Goal: Information Seeking & Learning: Compare options

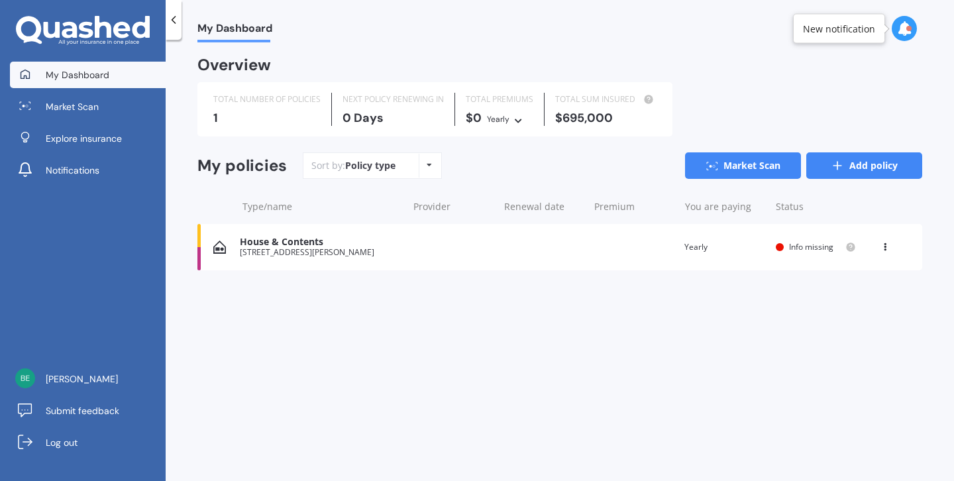
click at [820, 160] on link "Add policy" at bounding box center [864, 165] width 116 height 27
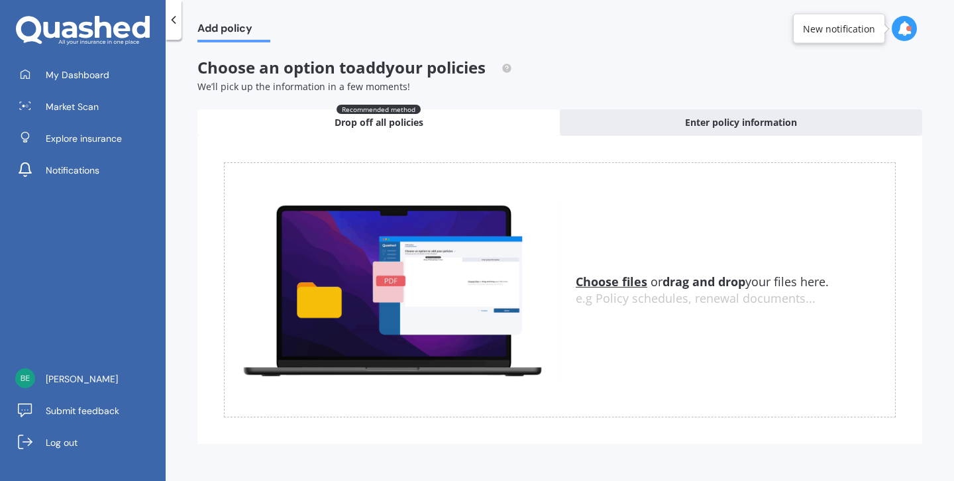
scroll to position [3, 0]
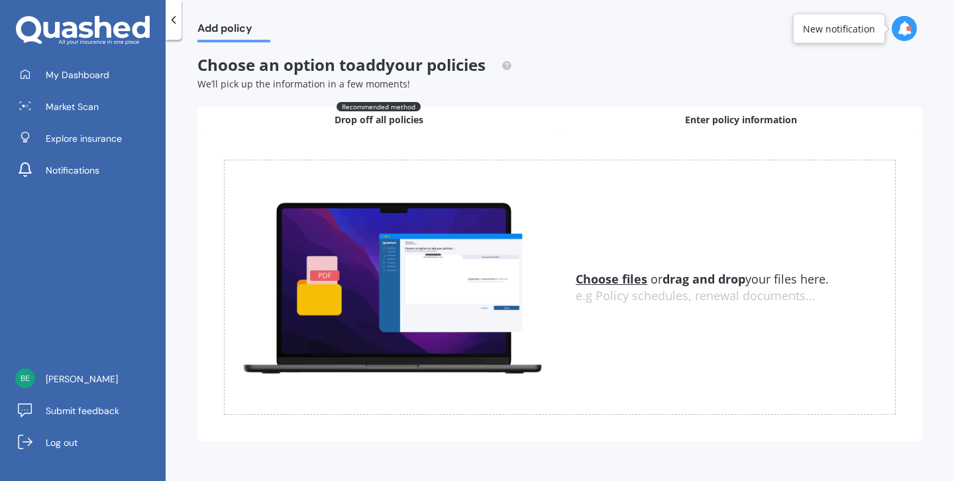
click at [724, 121] on span "Enter policy information" at bounding box center [741, 119] width 112 height 13
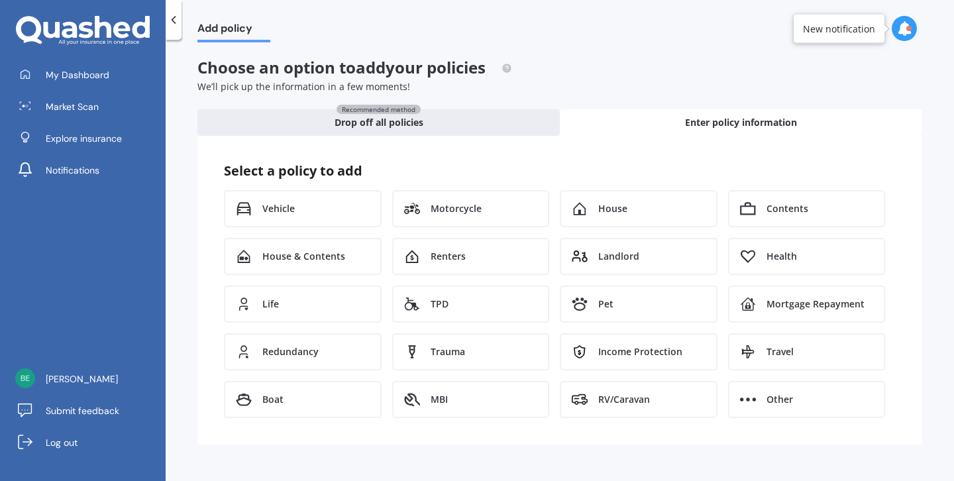
scroll to position [0, 0]
click at [348, 220] on div "Vehicle" at bounding box center [303, 208] width 158 height 37
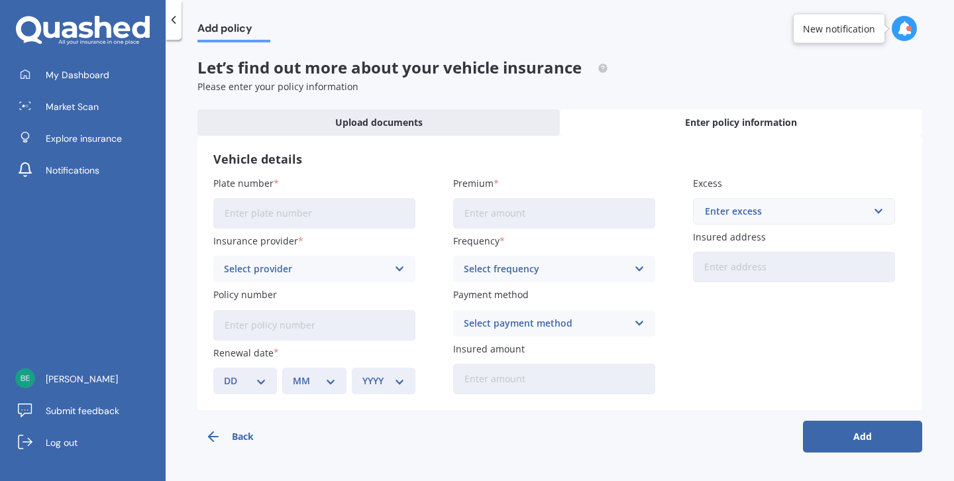
click at [348, 220] on input "Plate number" at bounding box center [314, 213] width 202 height 30
type input "QMC993"
click at [258, 266] on div "Select provider" at bounding box center [306, 269] width 164 height 15
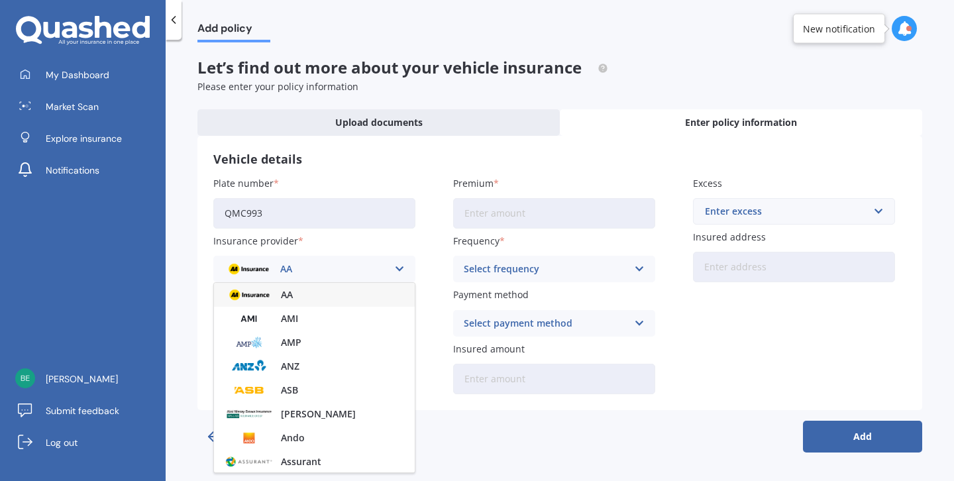
click at [258, 266] on img at bounding box center [248, 269] width 49 height 19
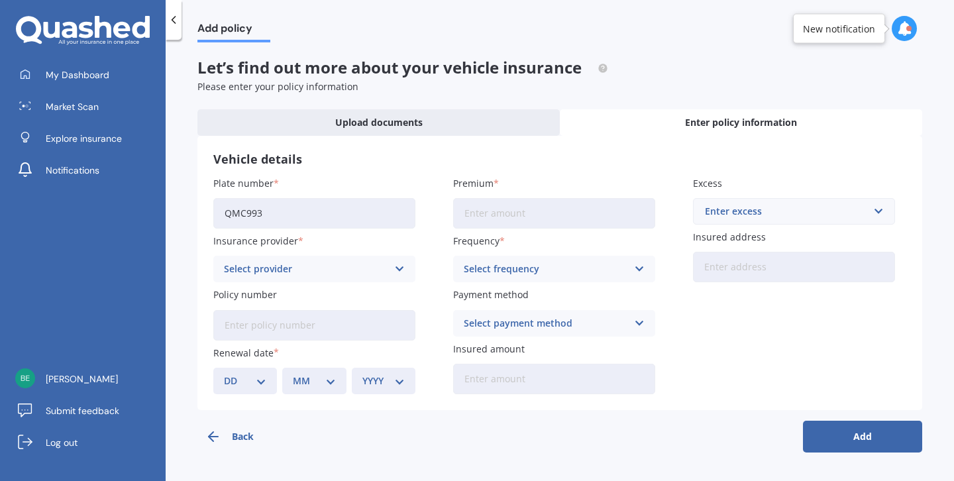
click at [258, 266] on div "Select provider" at bounding box center [306, 269] width 164 height 15
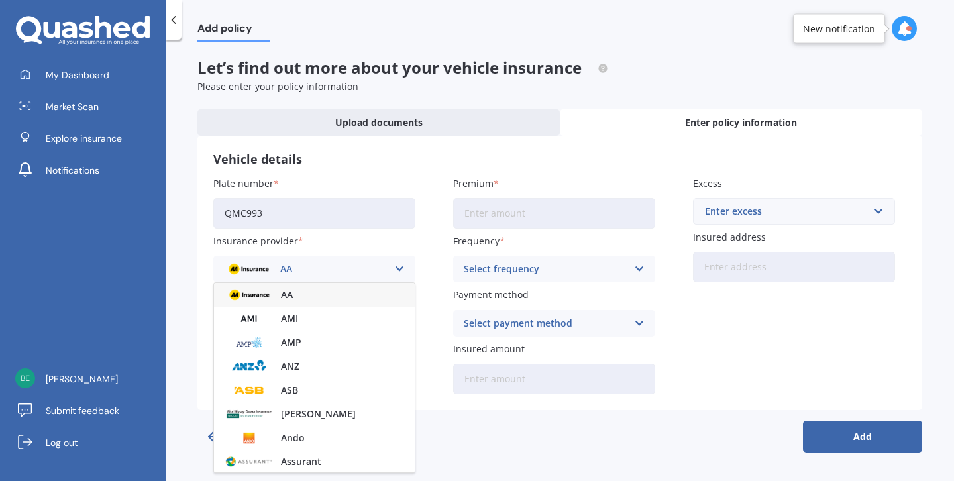
click at [311, 300] on div "AA" at bounding box center [314, 295] width 201 height 24
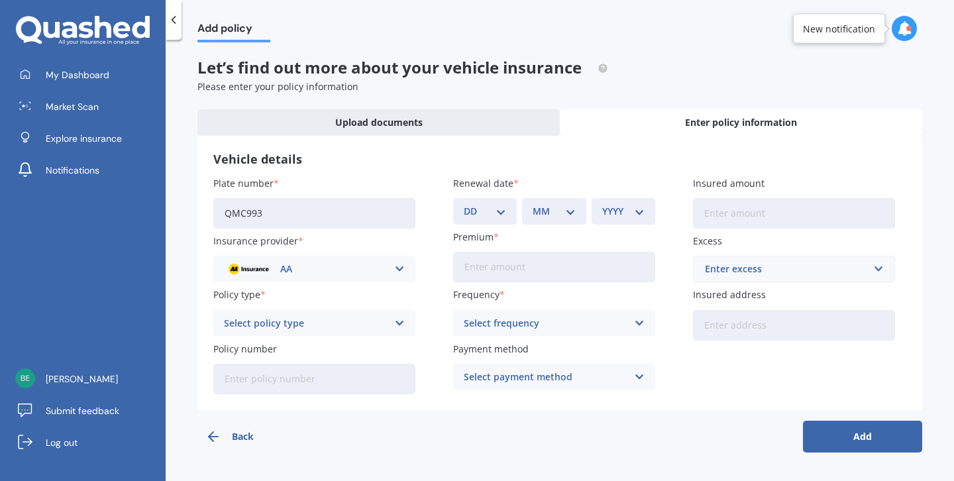
click at [311, 319] on div "Select policy type" at bounding box center [306, 323] width 164 height 15
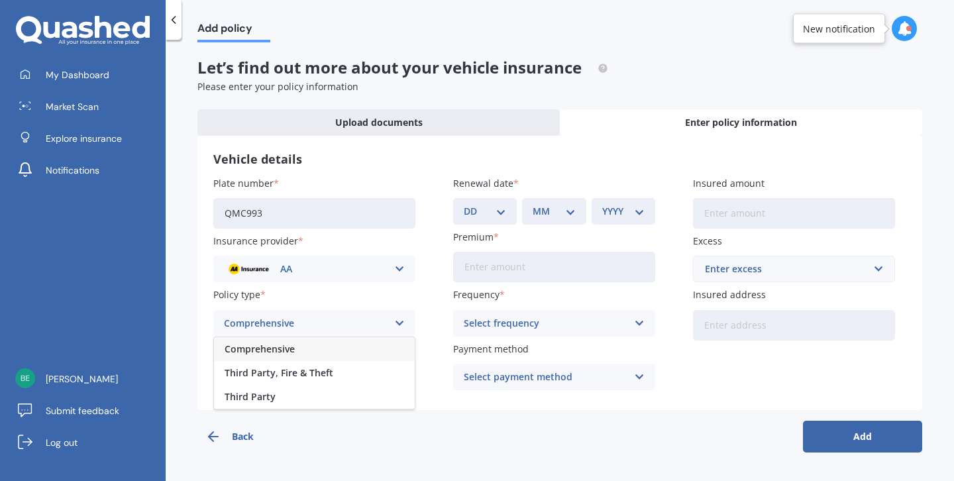
click at [311, 319] on div "Comprehensive" at bounding box center [306, 323] width 164 height 15
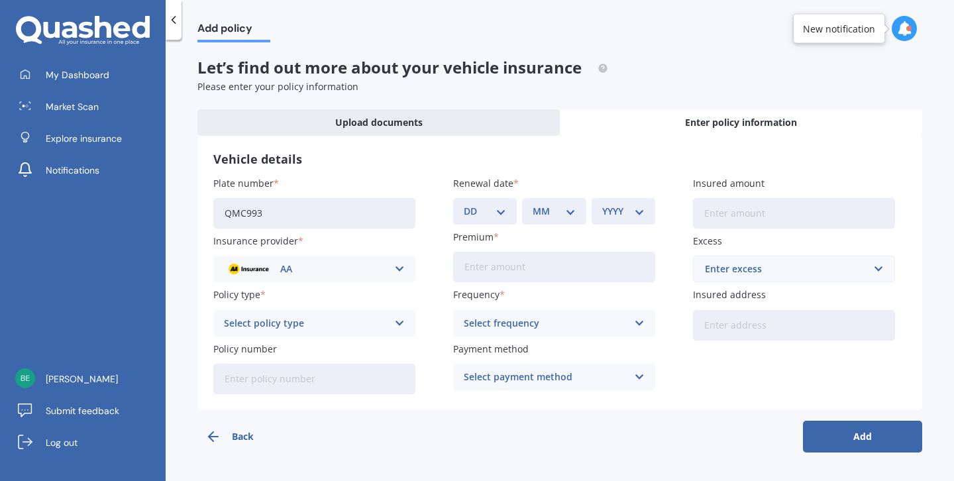
click at [311, 319] on div "Select policy type" at bounding box center [306, 323] width 164 height 15
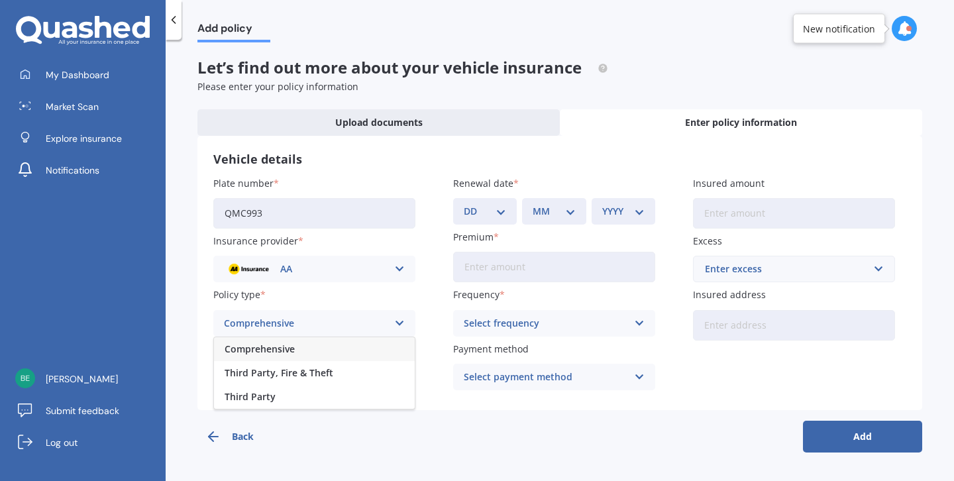
click at [318, 348] on div "Comprehensive" at bounding box center [314, 349] width 201 height 24
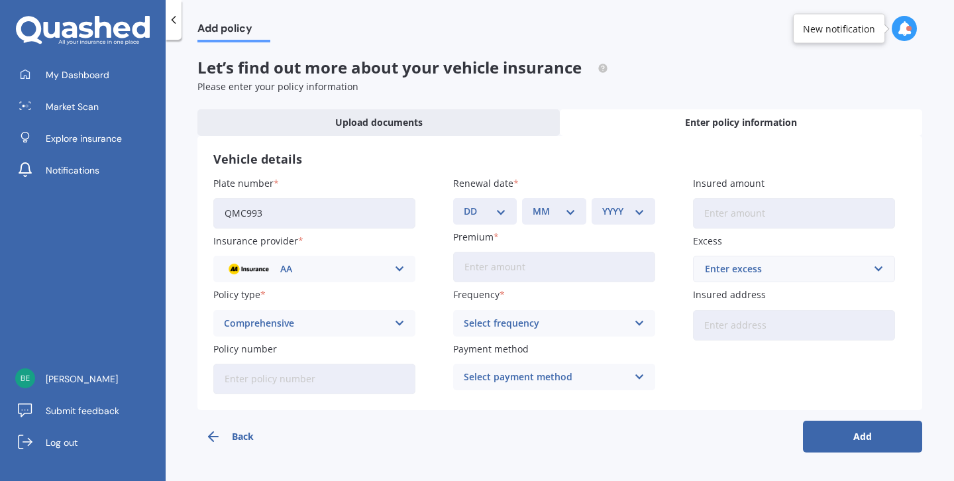
click at [333, 372] on input "Policy number" at bounding box center [314, 379] width 202 height 30
click at [38, 23] on icon at bounding box center [28, 28] width 25 height 25
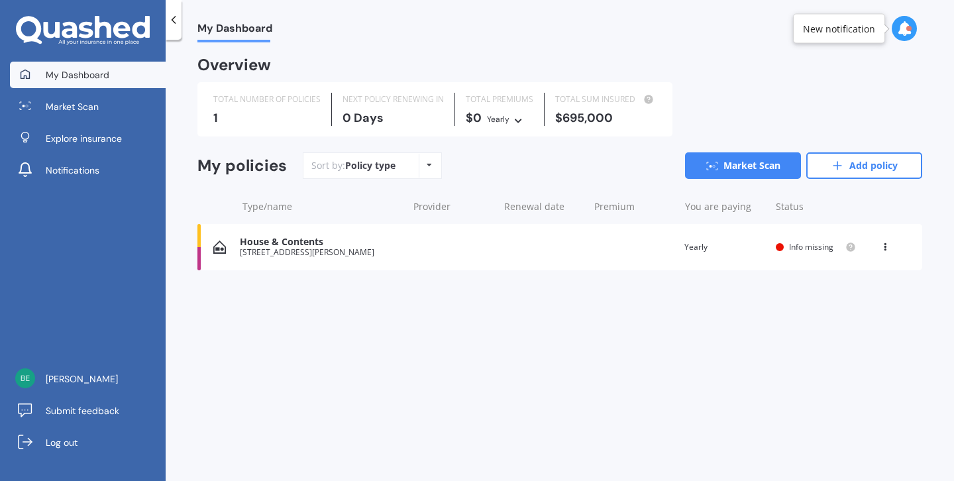
click at [903, 36] on div at bounding box center [904, 28] width 25 height 25
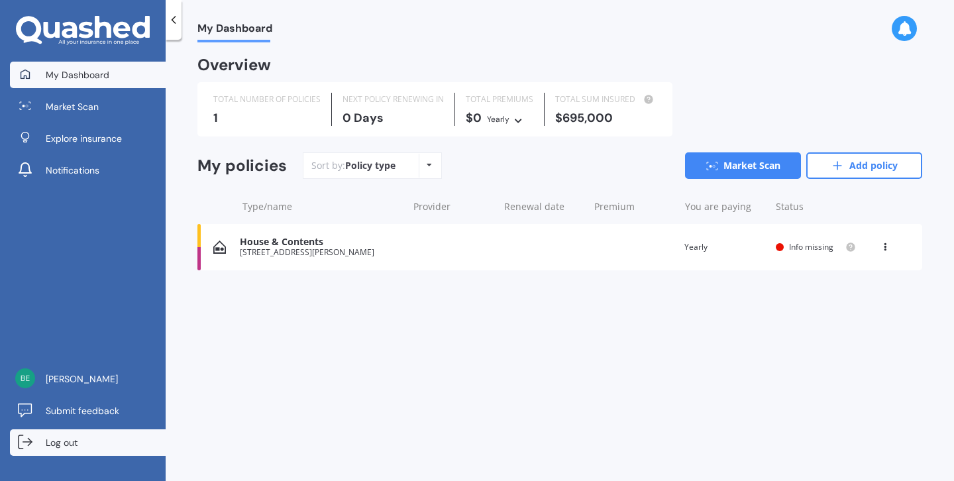
click at [56, 453] on link "Log out" at bounding box center [88, 442] width 156 height 27
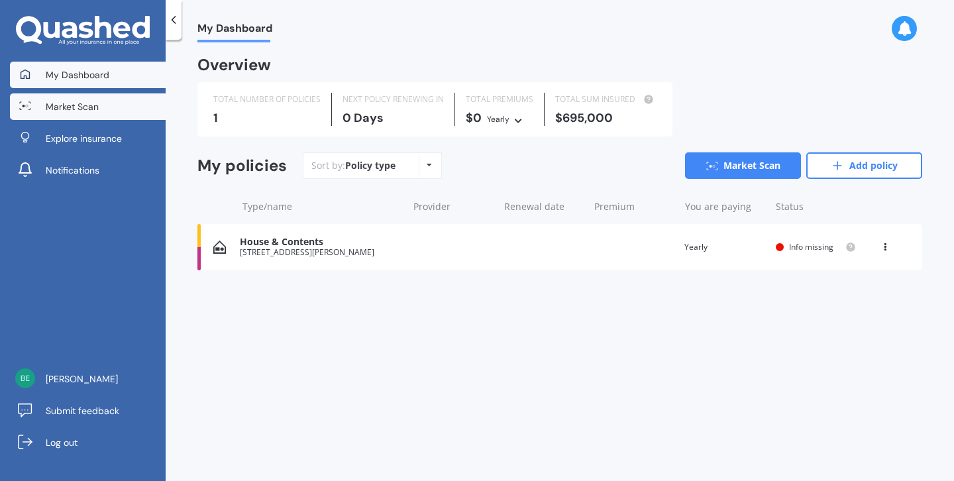
click at [127, 113] on link "Market Scan" at bounding box center [88, 106] width 156 height 27
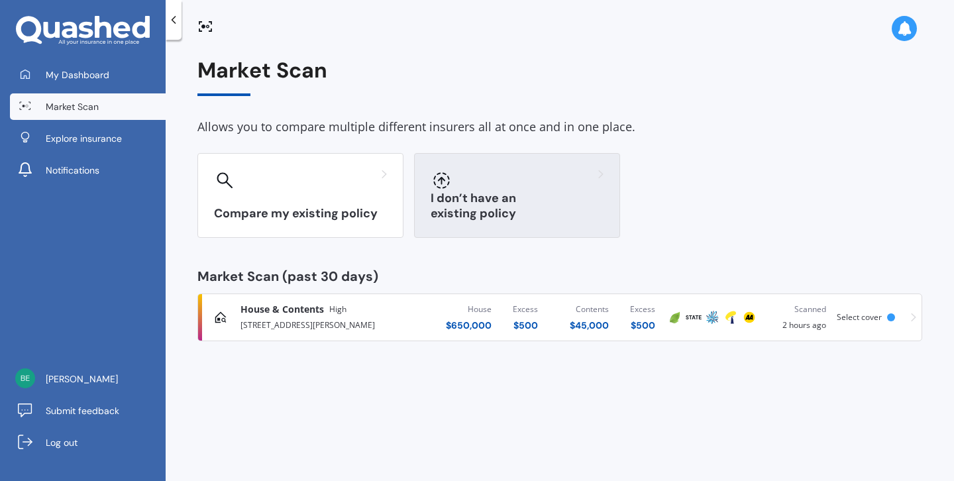
click at [442, 217] on h3 "I don’t have an existing policy" at bounding box center [517, 206] width 173 height 30
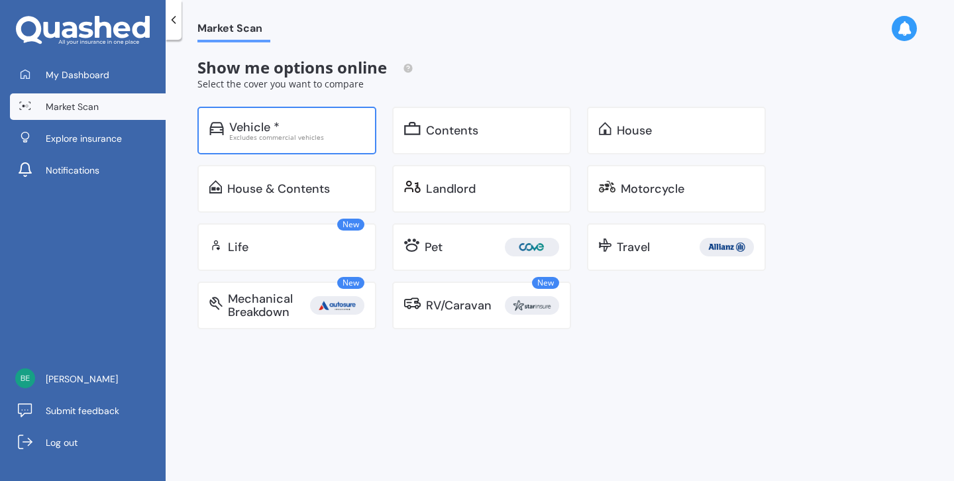
click at [312, 140] on div "Excludes commercial vehicles" at bounding box center [296, 137] width 135 height 7
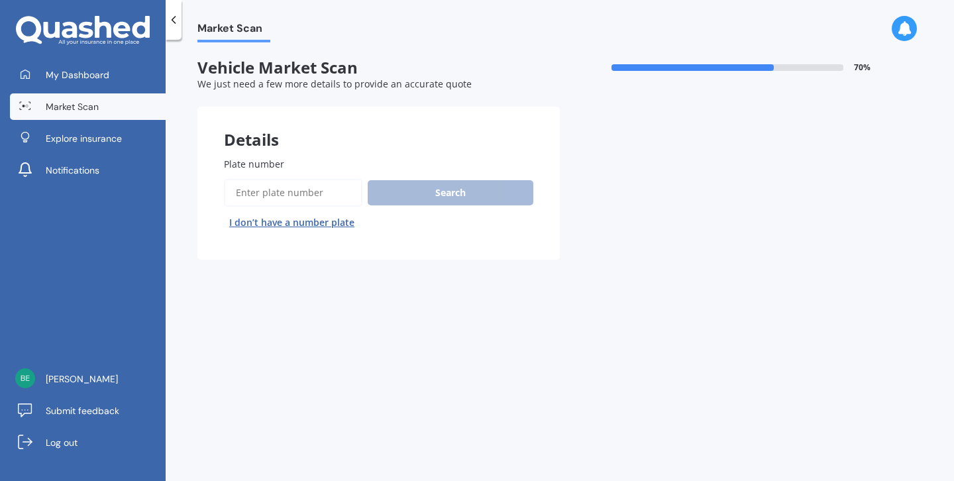
click at [307, 186] on input "Plate number" at bounding box center [293, 193] width 138 height 28
type input "QMC993"
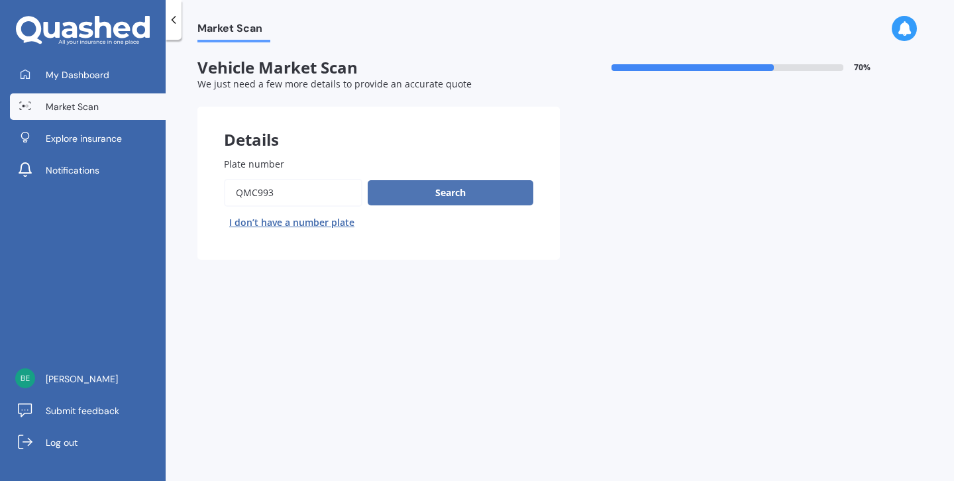
click at [410, 203] on button "Search" at bounding box center [451, 192] width 166 height 25
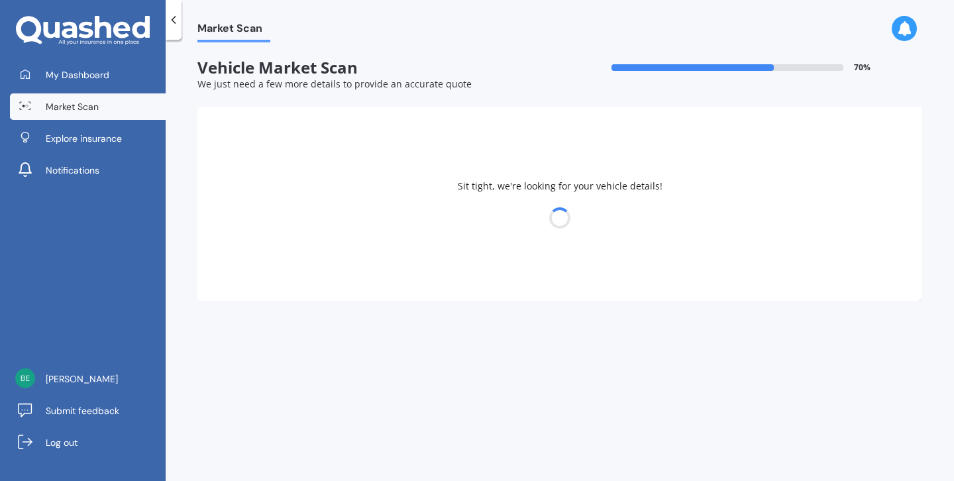
select select "TOYOTA"
select select "COROLLA"
select select "09"
select select "08"
select select "1999"
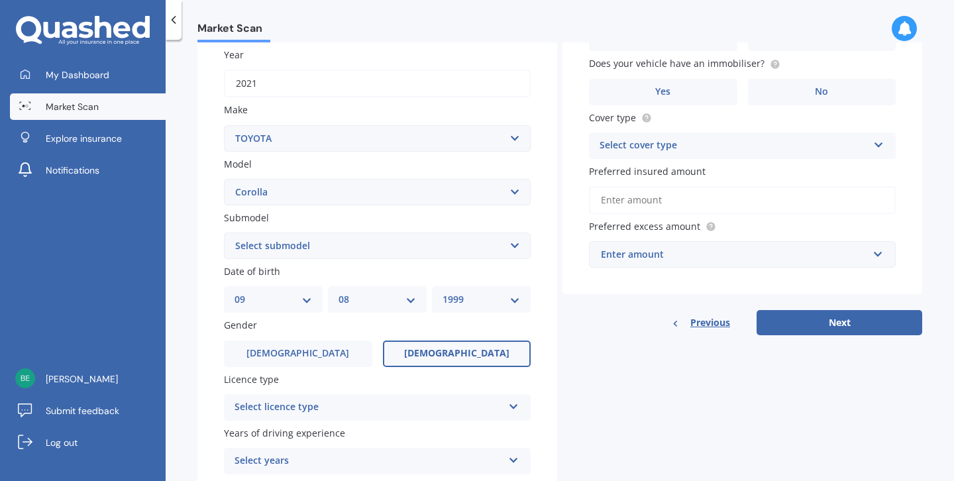
scroll to position [190, 0]
click at [360, 260] on div "Plate number Search I don’t have a number plate Year [DATE] Make Select make AC…" at bounding box center [377, 249] width 360 height 616
click at [367, 256] on select "Select submodel (All other) Axio Diesel [PERSON_NAME] 2WD [PERSON_NAME] 4WD FXG…" at bounding box center [377, 247] width 307 height 27
select select "GX CVT HATCH"
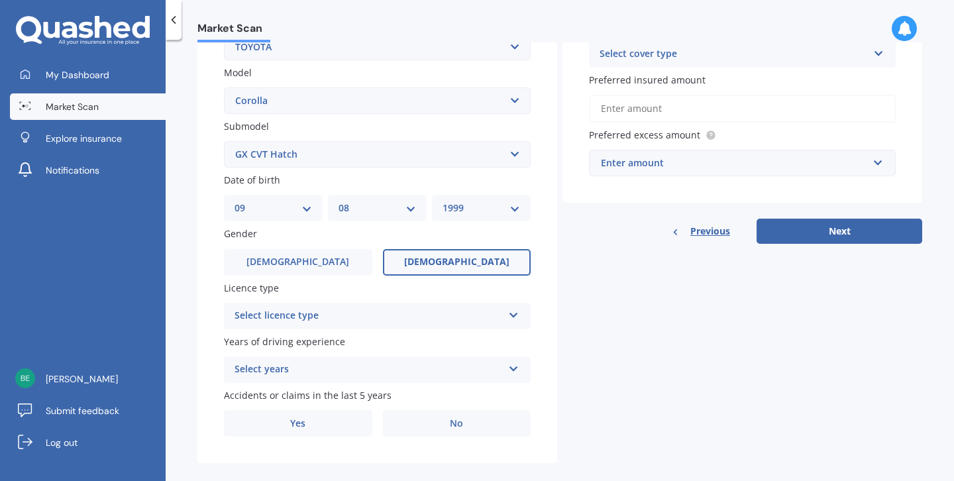
scroll to position [299, 0]
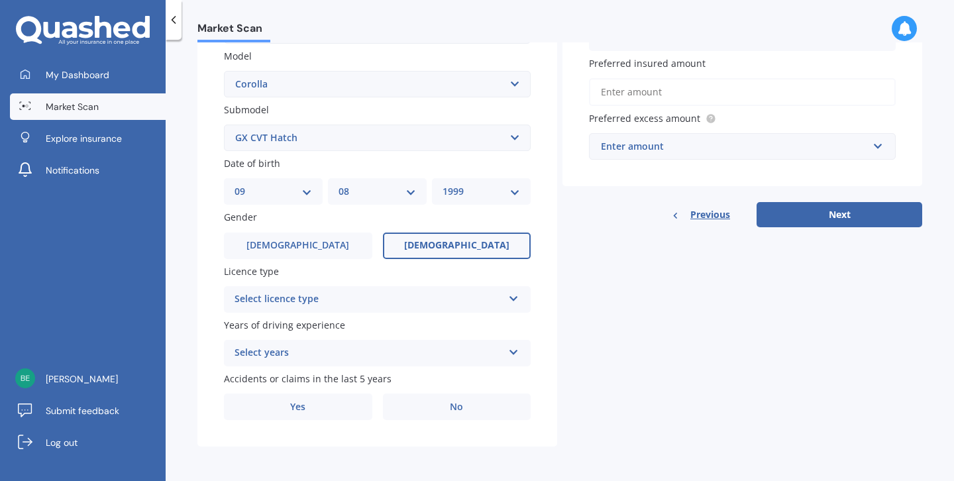
click at [381, 294] on div "Select licence type" at bounding box center [369, 300] width 268 height 16
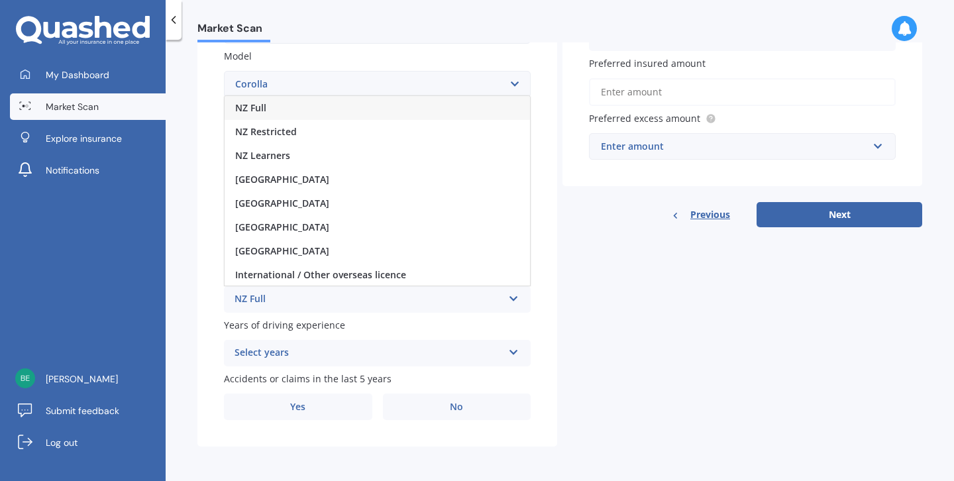
click at [410, 109] on div "NZ Full" at bounding box center [377, 108] width 305 height 24
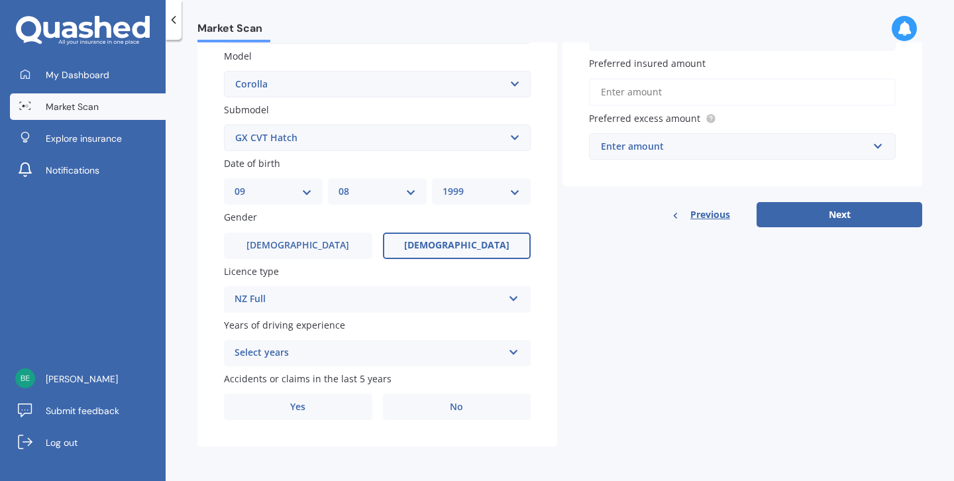
click at [371, 306] on div "NZ Full" at bounding box center [369, 300] width 268 height 16
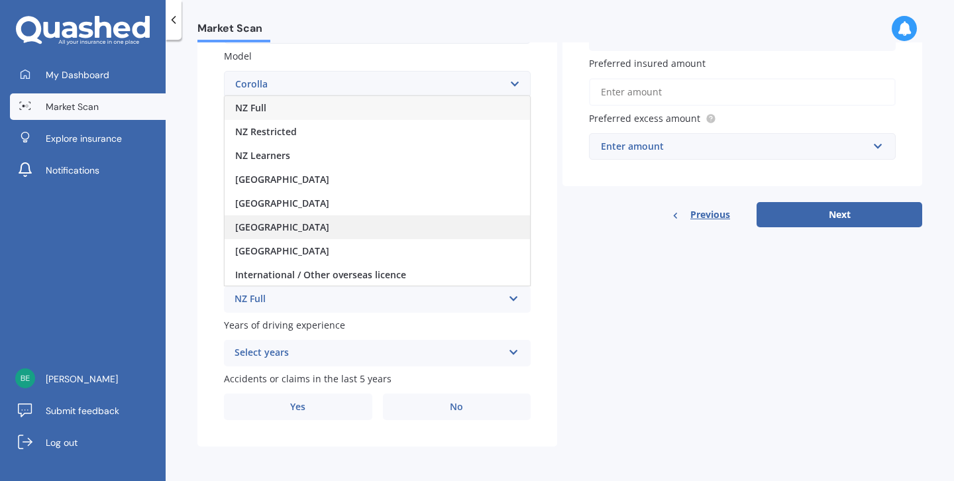
scroll to position [1, 0]
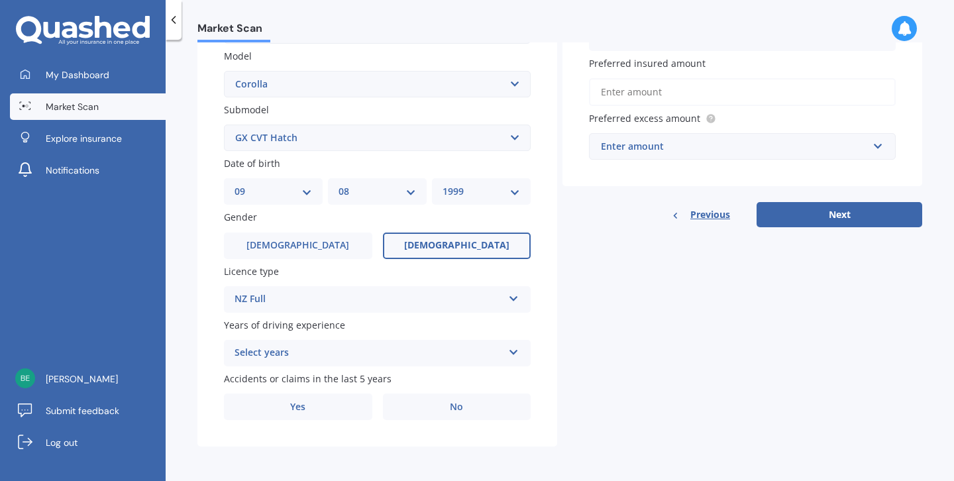
click at [449, 340] on div "Select years 5 or more years 4 years 3 years 2 years 1 year" at bounding box center [377, 353] width 307 height 27
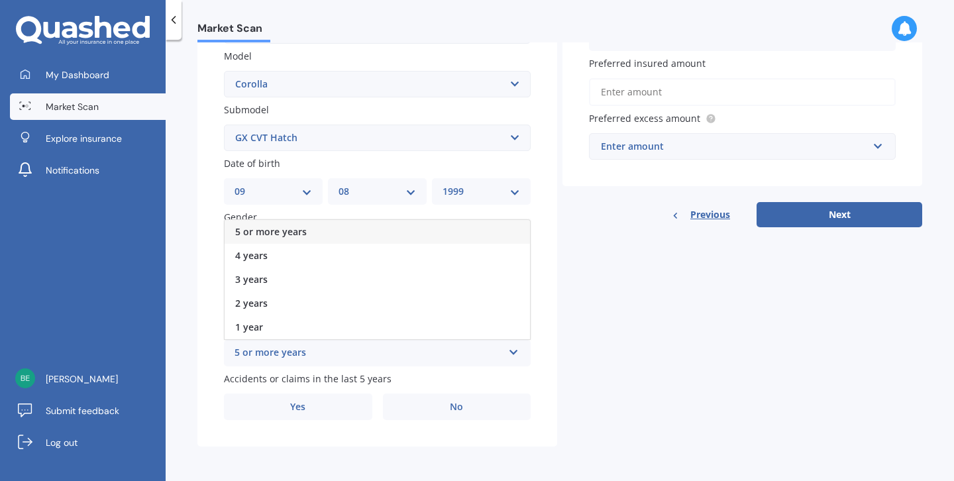
click at [446, 241] on div "5 or more years" at bounding box center [377, 232] width 305 height 24
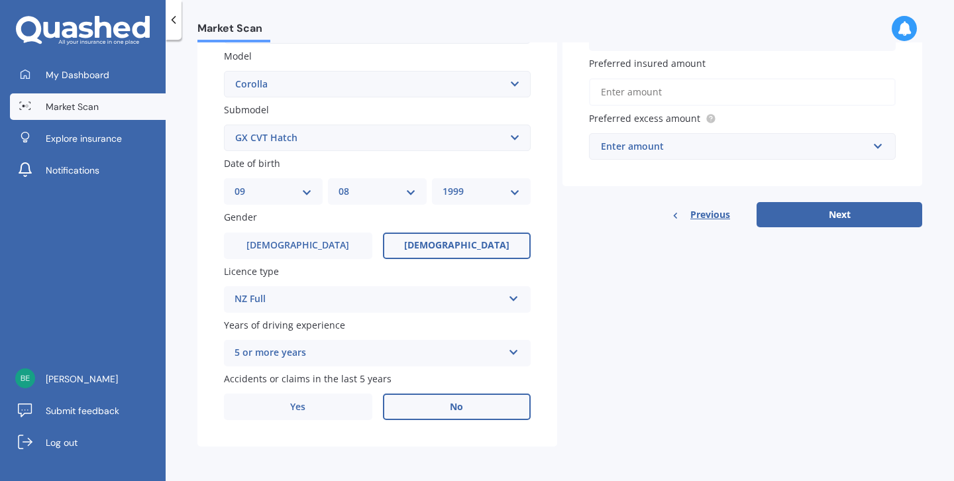
click at [437, 403] on label "No" at bounding box center [457, 407] width 148 height 27
click at [0, 0] on input "No" at bounding box center [0, 0] width 0 height 0
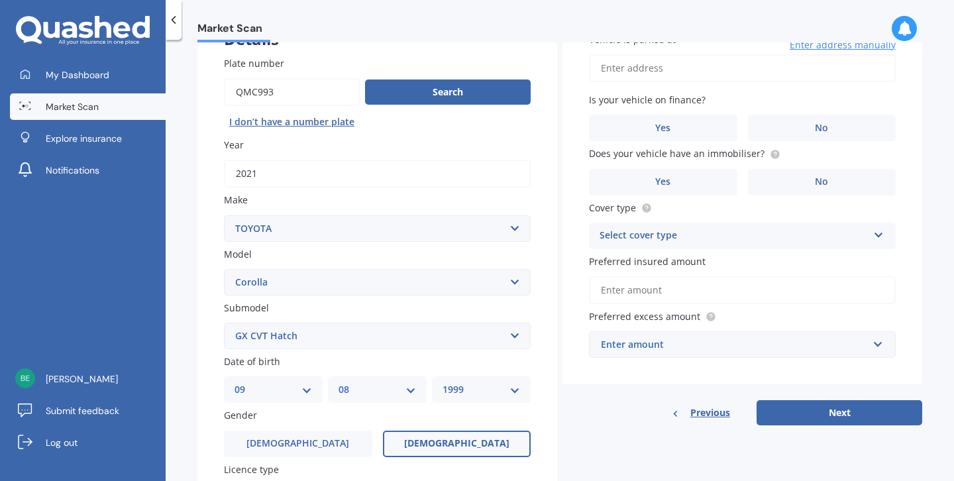
scroll to position [0, 0]
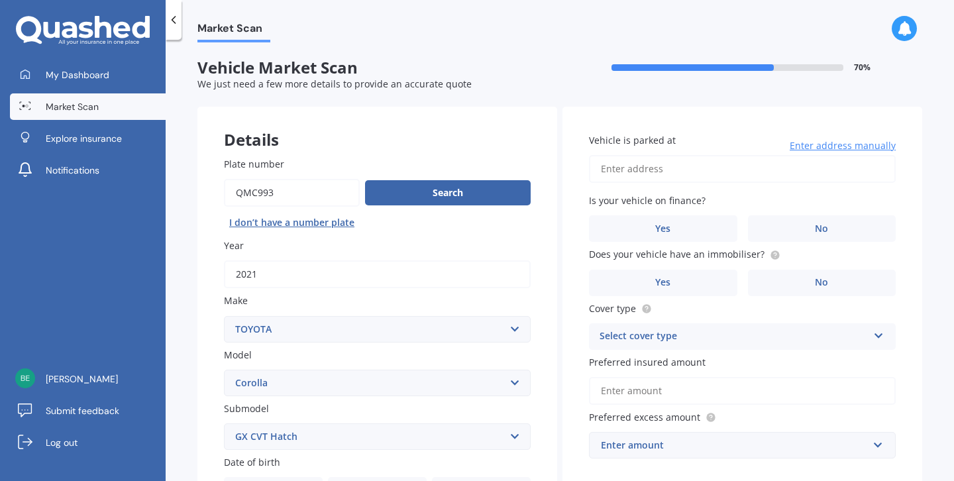
click at [681, 182] on input "Vehicle is parked at" at bounding box center [742, 169] width 307 height 28
type input "[STREET_ADDRESS][PERSON_NAME]"
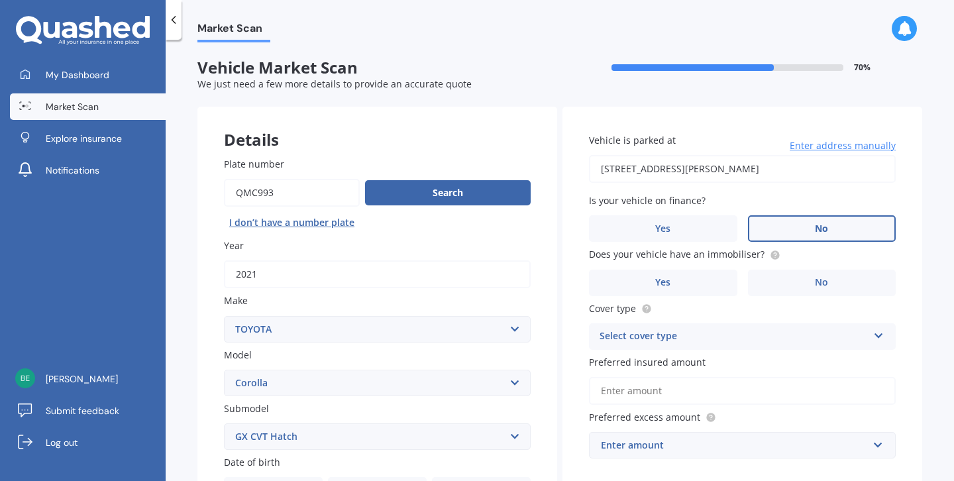
click at [759, 224] on label "No" at bounding box center [822, 228] width 148 height 27
click at [0, 0] on input "No" at bounding box center [0, 0] width 0 height 0
click at [763, 274] on label "No" at bounding box center [822, 283] width 148 height 27
click at [0, 0] on input "No" at bounding box center [0, 0] width 0 height 0
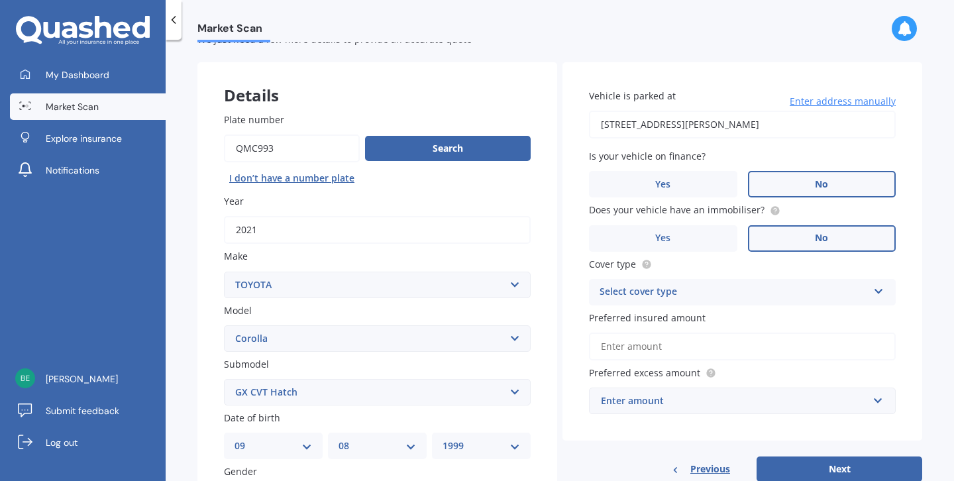
scroll to position [52, 0]
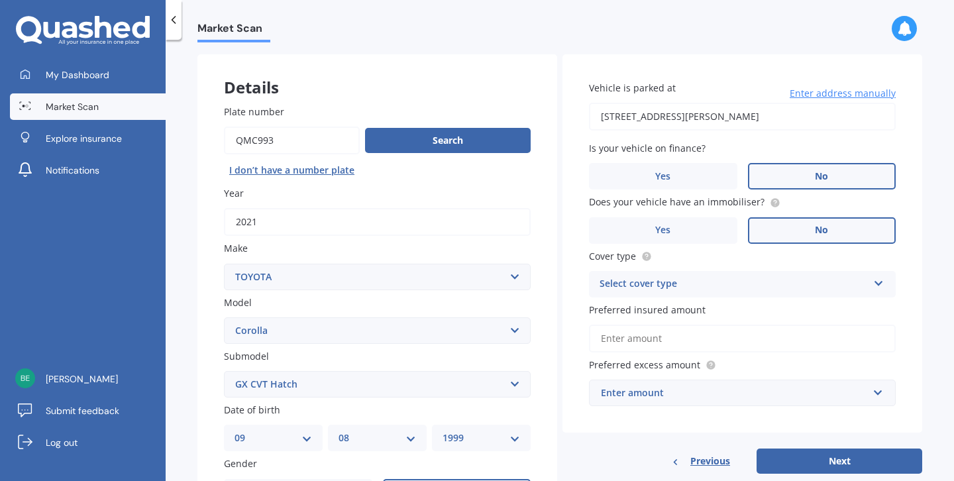
click at [759, 288] on div "Select cover type" at bounding box center [734, 284] width 268 height 16
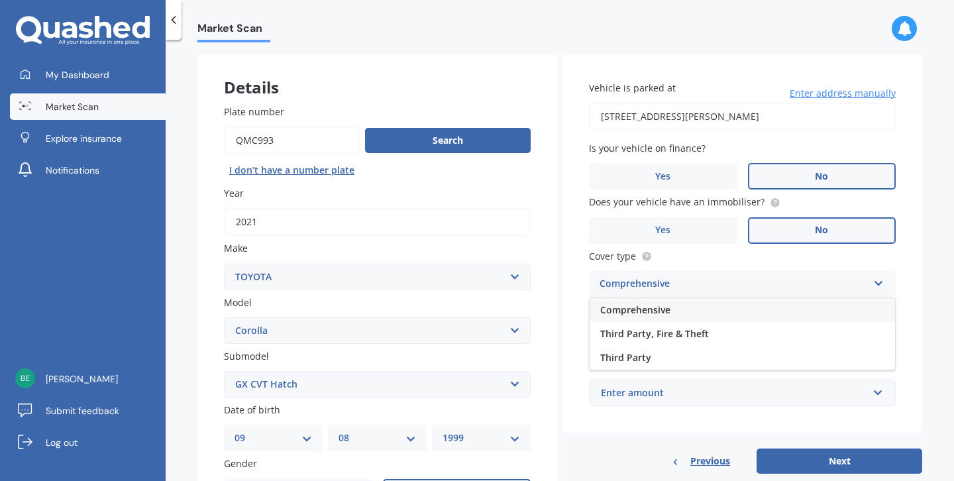
click at [746, 304] on div "Comprehensive" at bounding box center [742, 310] width 305 height 24
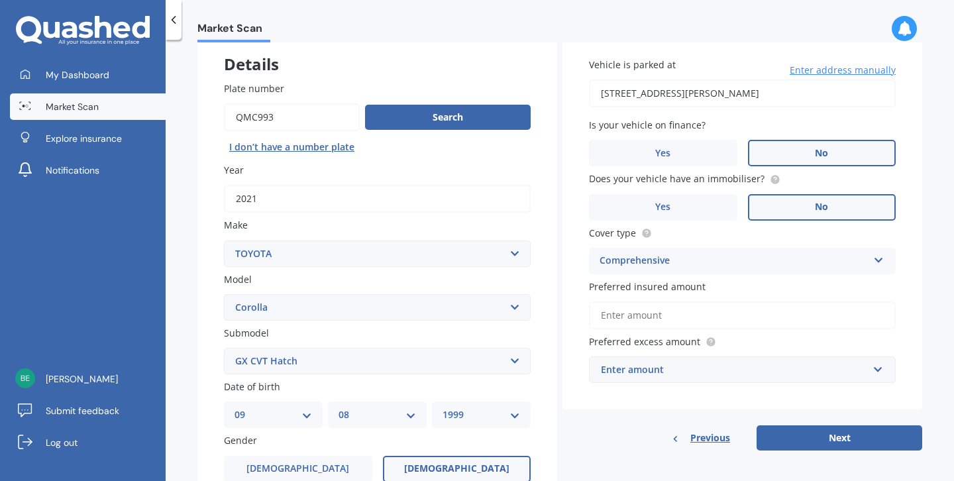
scroll to position [79, 0]
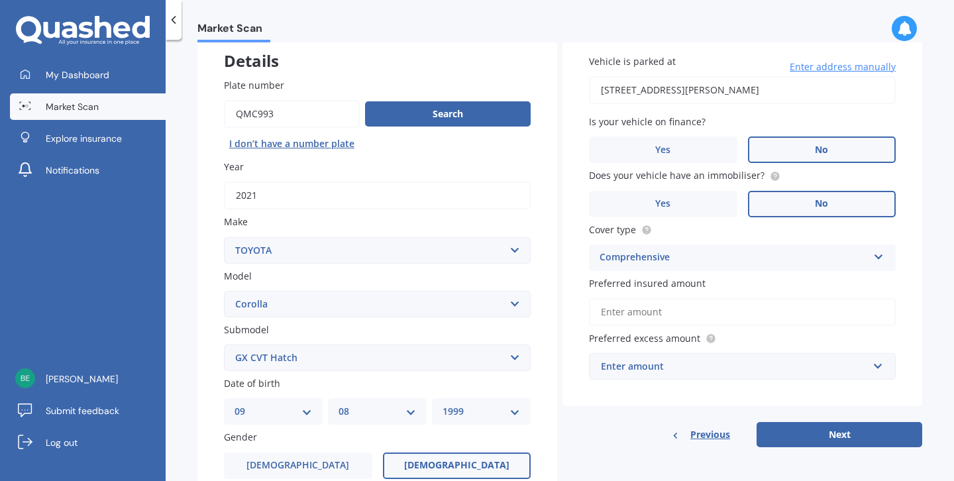
click at [746, 304] on input "Preferred insured amount" at bounding box center [742, 312] width 307 height 28
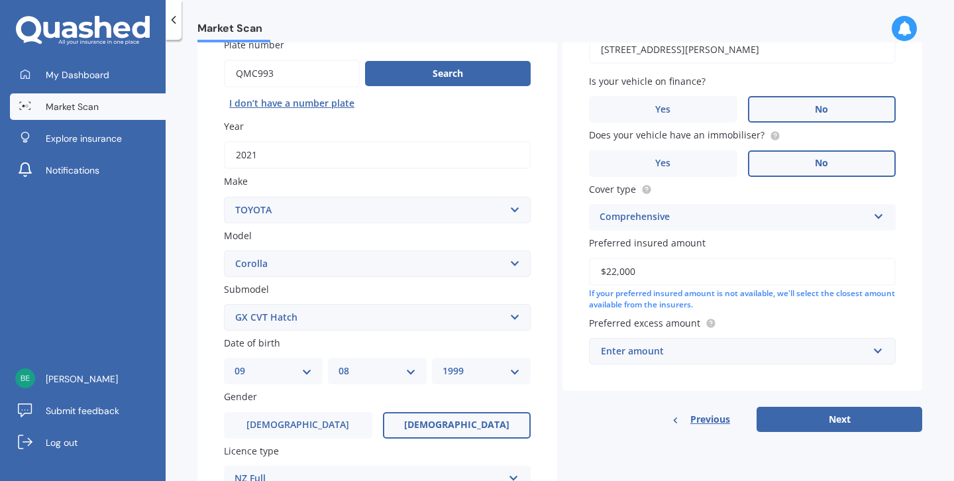
scroll to position [120, 0]
type input "$22,000"
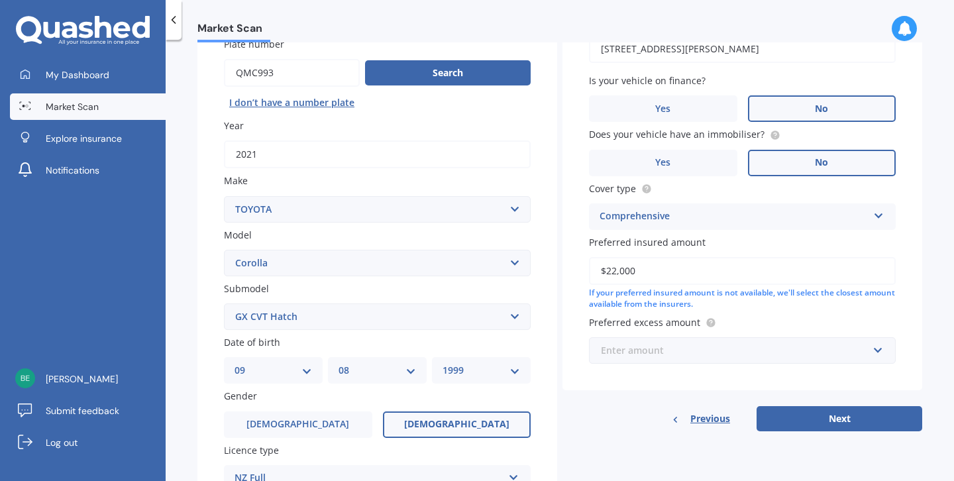
click at [736, 338] on input "text" at bounding box center [737, 350] width 295 height 25
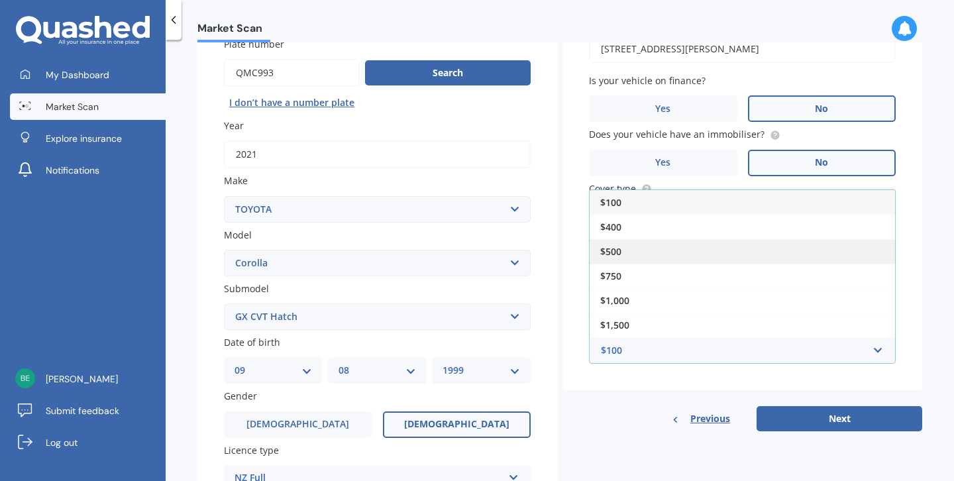
click at [751, 259] on div "$500" at bounding box center [742, 251] width 305 height 25
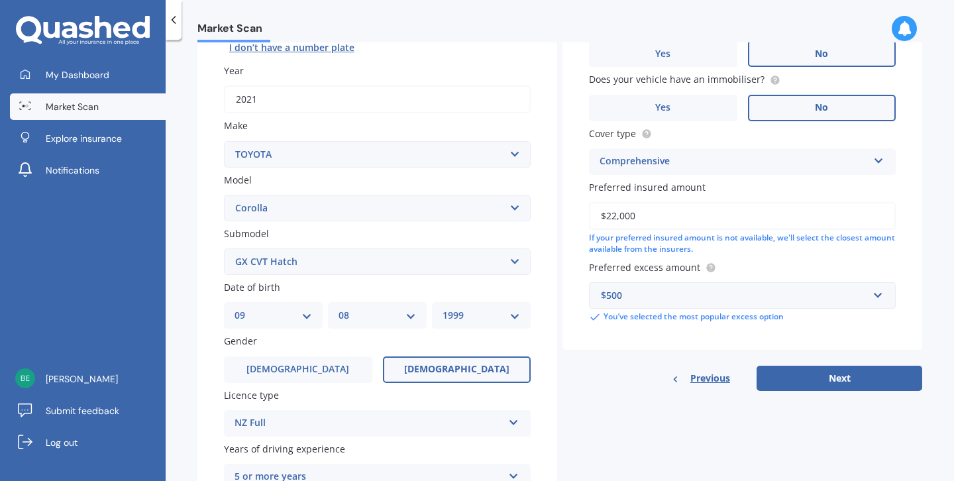
scroll to position [182, 0]
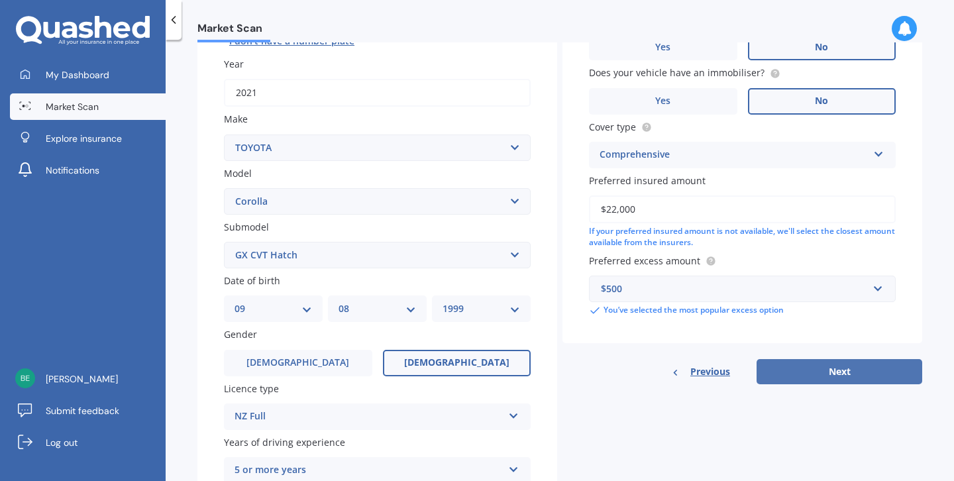
click at [789, 366] on button "Next" at bounding box center [840, 371] width 166 height 25
select select "09"
select select "08"
select select "1999"
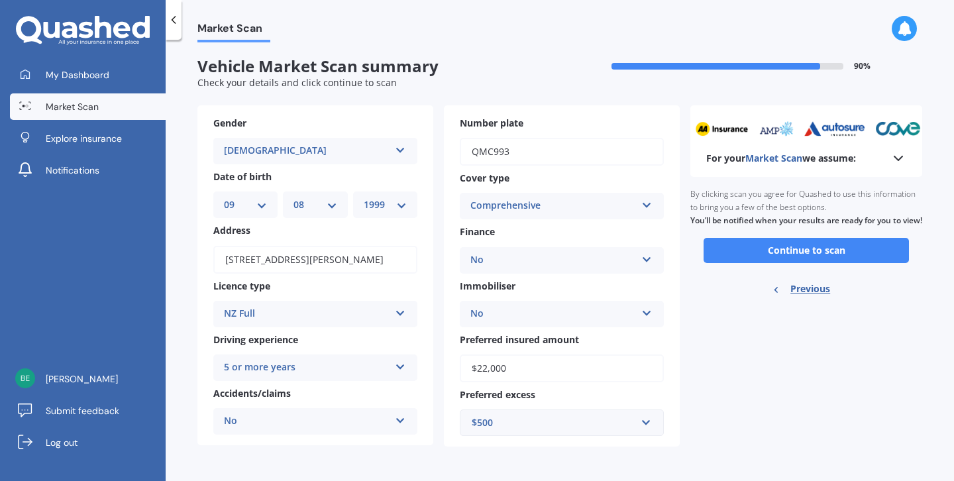
scroll to position [0, 0]
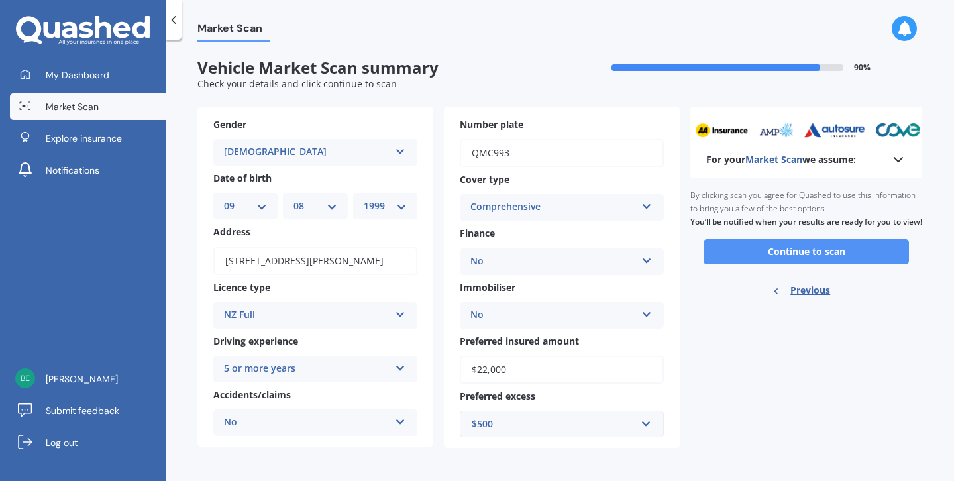
click at [775, 264] on button "Continue to scan" at bounding box center [806, 251] width 205 height 25
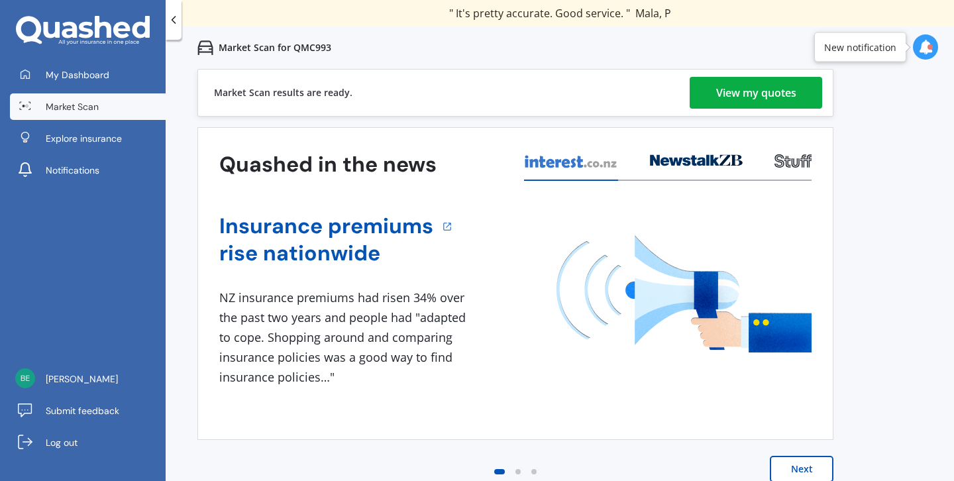
click at [774, 101] on div "View my quotes" at bounding box center [756, 93] width 80 height 32
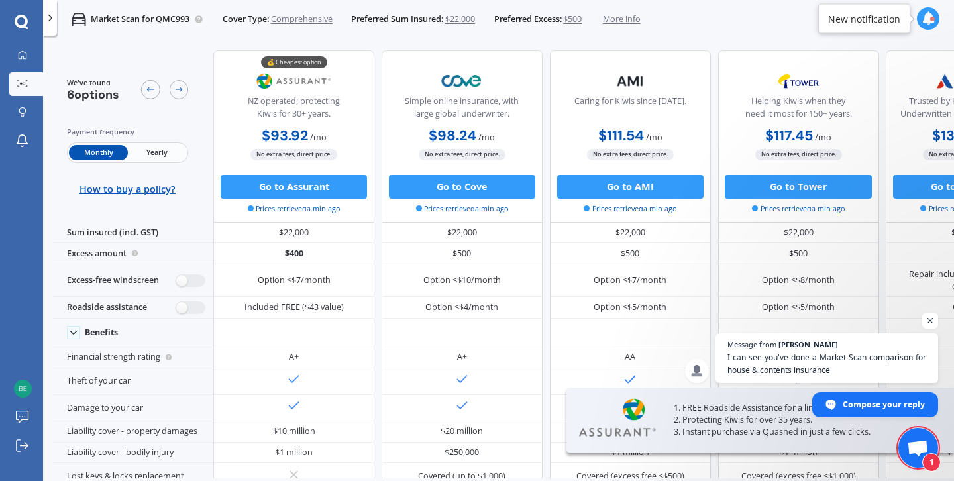
click at [917, 448] on span "Open chat" at bounding box center [918, 449] width 22 height 19
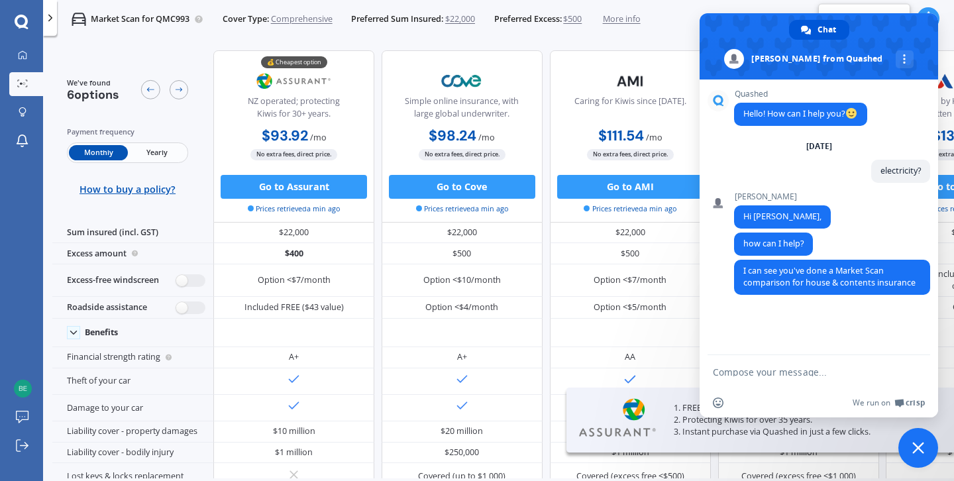
click at [922, 453] on span "Close chat" at bounding box center [918, 448] width 12 height 12
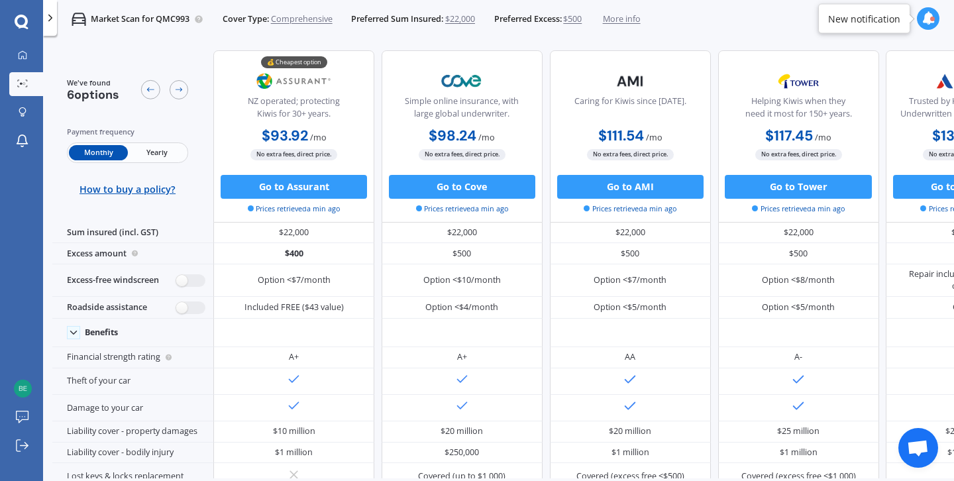
click at [161, 152] on span "Yearly" at bounding box center [157, 152] width 58 height 15
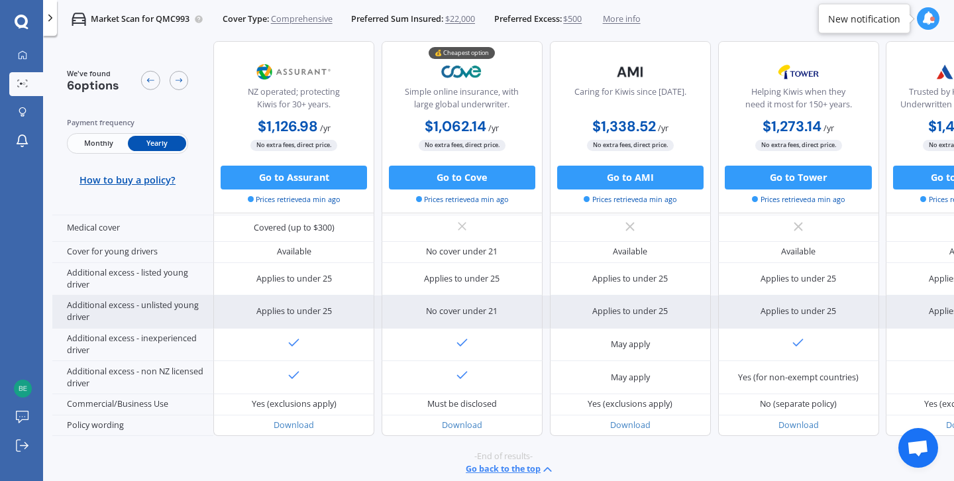
scroll to position [655, 0]
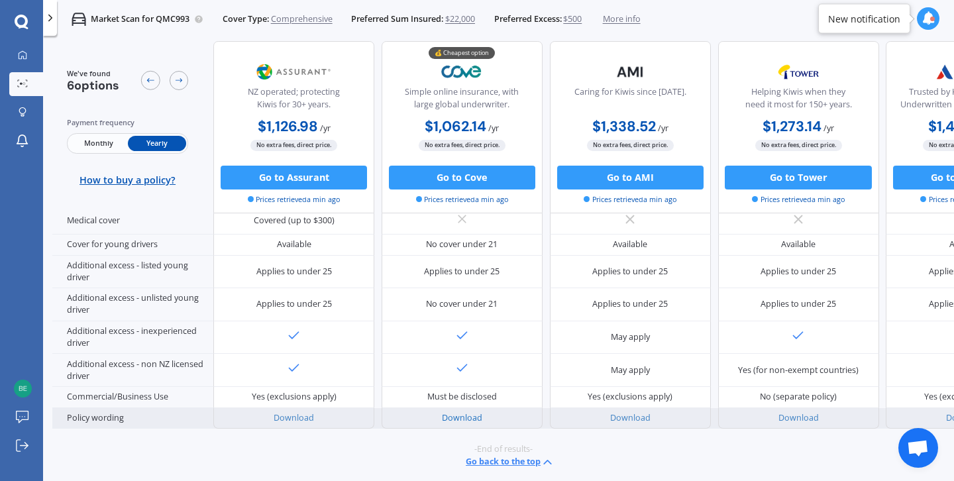
click at [447, 412] on link "Download" at bounding box center [462, 417] width 40 height 11
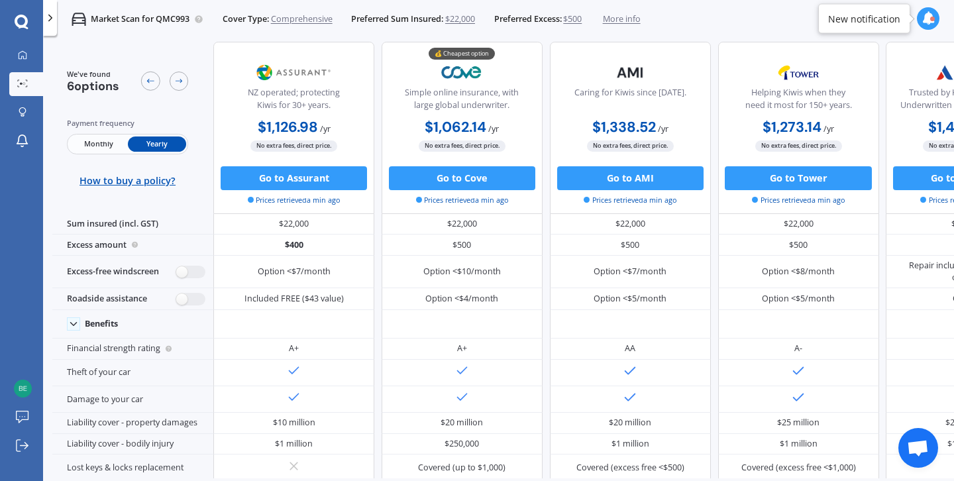
scroll to position [0, 0]
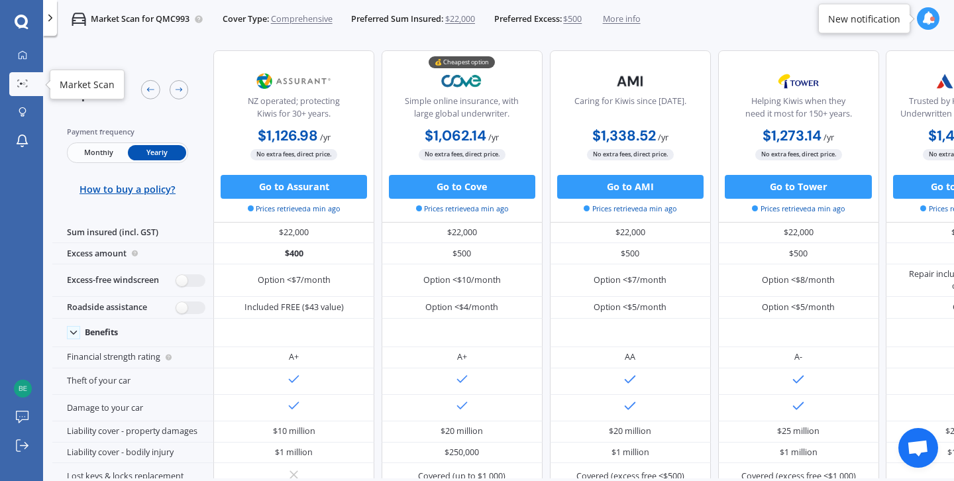
click at [37, 76] on link "Market Scan" at bounding box center [26, 84] width 34 height 24
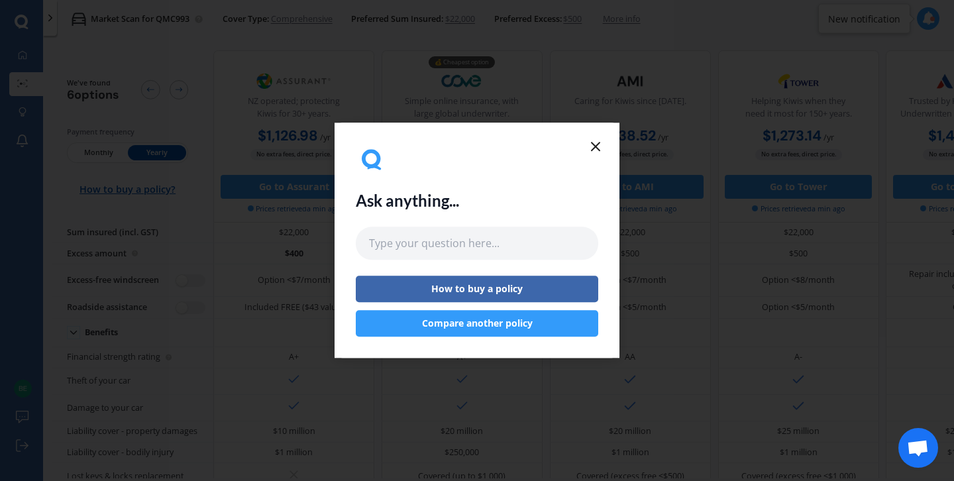
click at [596, 150] on icon at bounding box center [596, 146] width 16 height 16
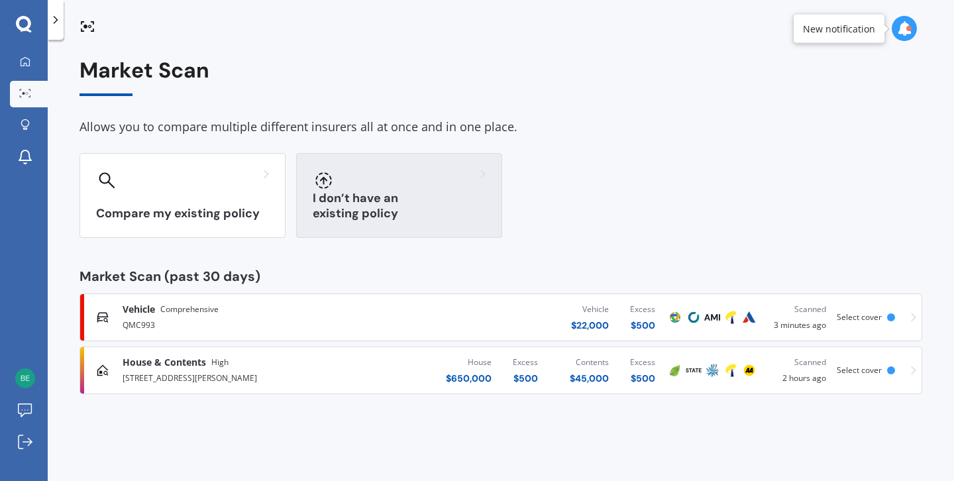
click at [347, 168] on div "I don’t have an existing policy" at bounding box center [399, 195] width 206 height 85
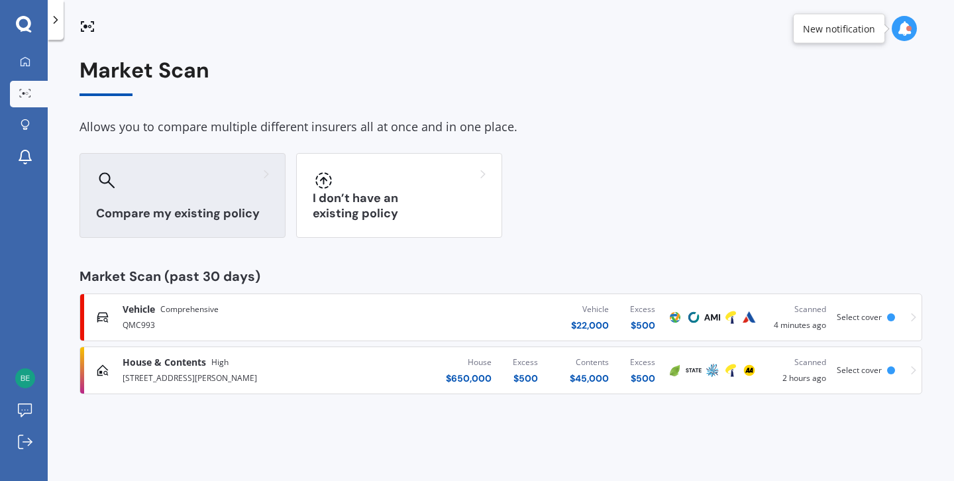
click at [144, 211] on h3 "Compare my existing policy" at bounding box center [182, 213] width 173 height 15
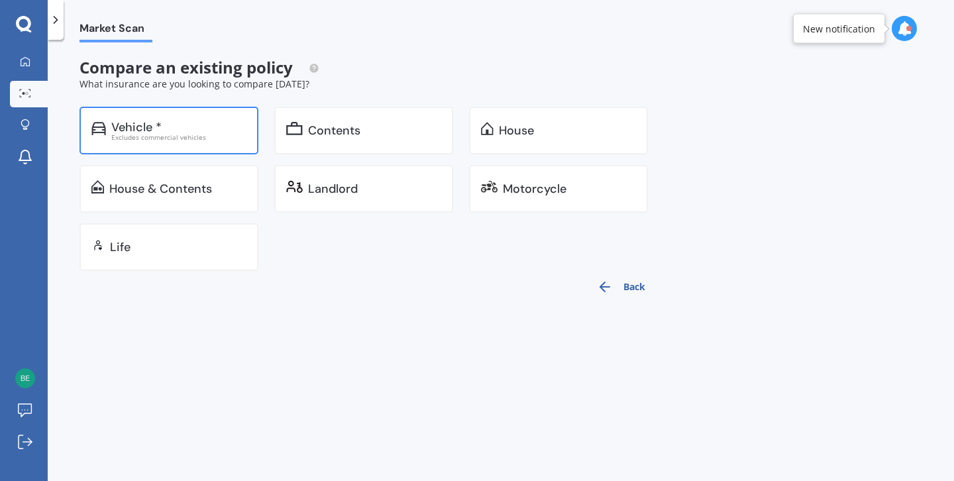
click at [217, 144] on div "Vehicle * Excludes commercial vehicles" at bounding box center [169, 131] width 179 height 48
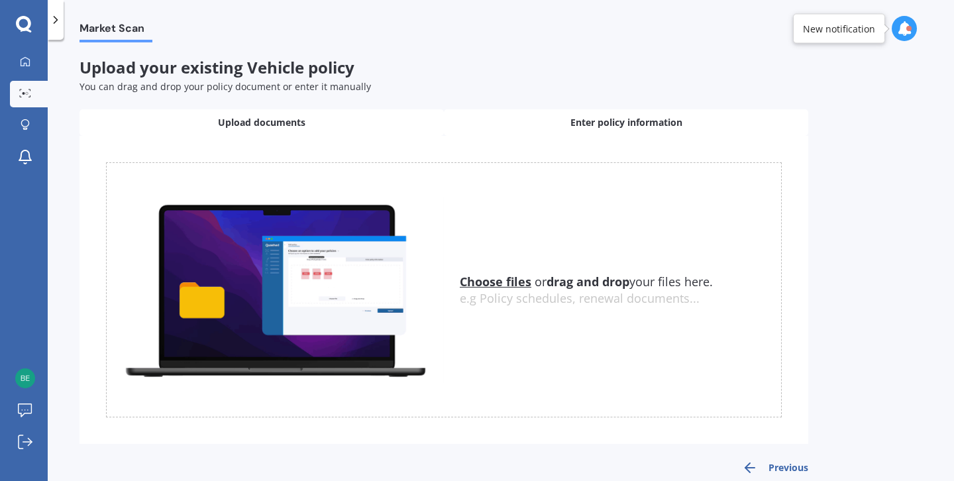
click at [523, 134] on div "Enter policy information" at bounding box center [626, 122] width 364 height 27
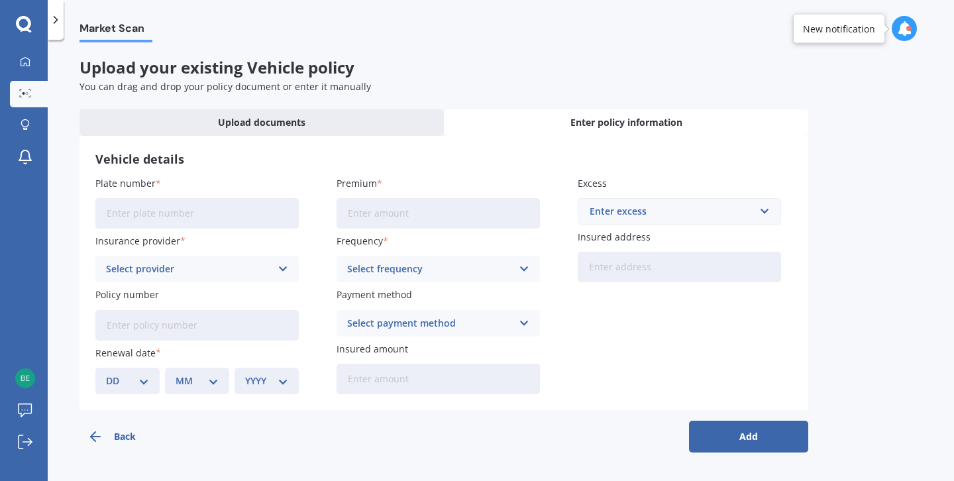
click at [212, 211] on input "Plate number" at bounding box center [196, 213] width 203 height 30
type input "GBS789"
click at [182, 261] on div "Select provider AA AMI AMP ANZ ASB Aioi Nissay Dowa Ando Assurant Autosure BNZ …" at bounding box center [196, 269] width 203 height 27
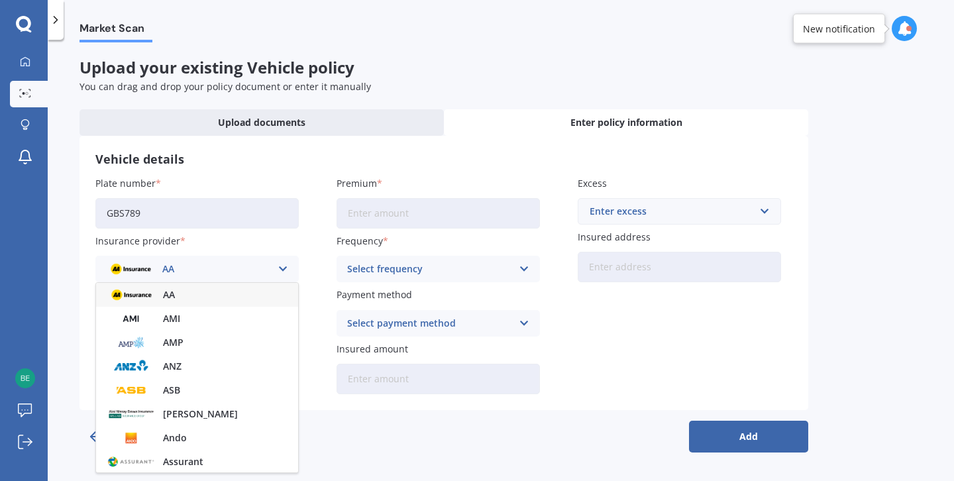
click at [178, 272] on div "AA" at bounding box center [188, 269] width 165 height 15
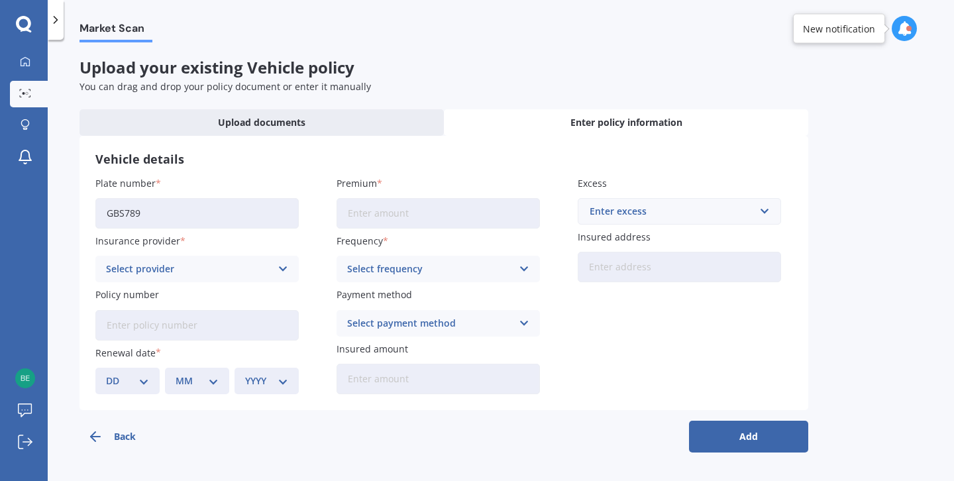
click at [178, 272] on div "Select provider" at bounding box center [188, 269] width 165 height 15
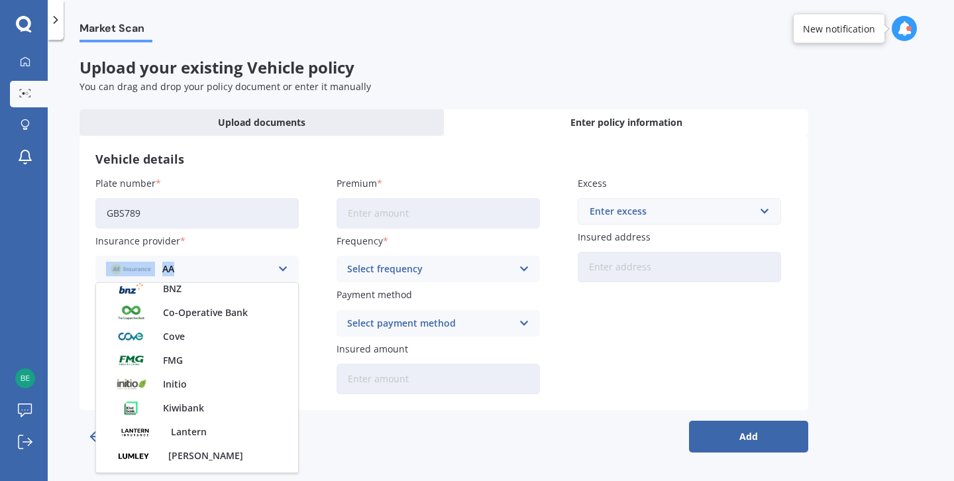
scroll to position [228, 0]
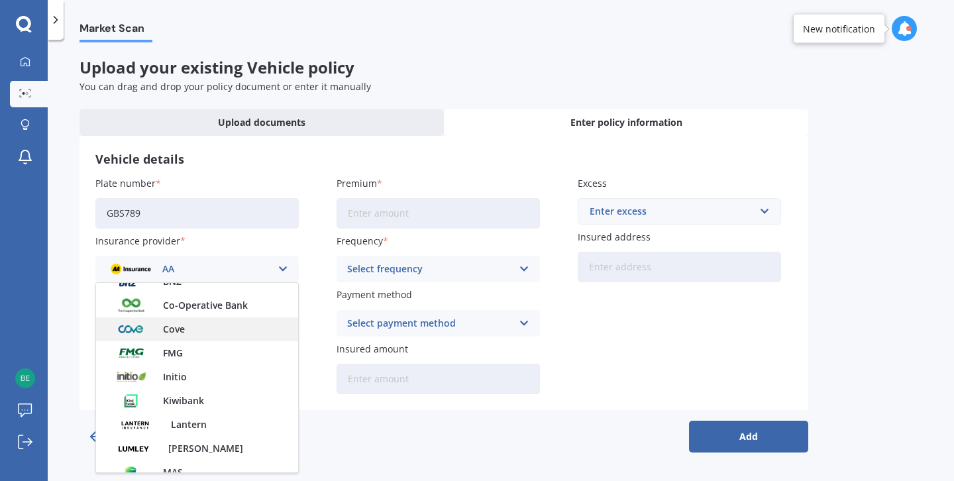
click at [199, 330] on div "Cove" at bounding box center [197, 329] width 202 height 24
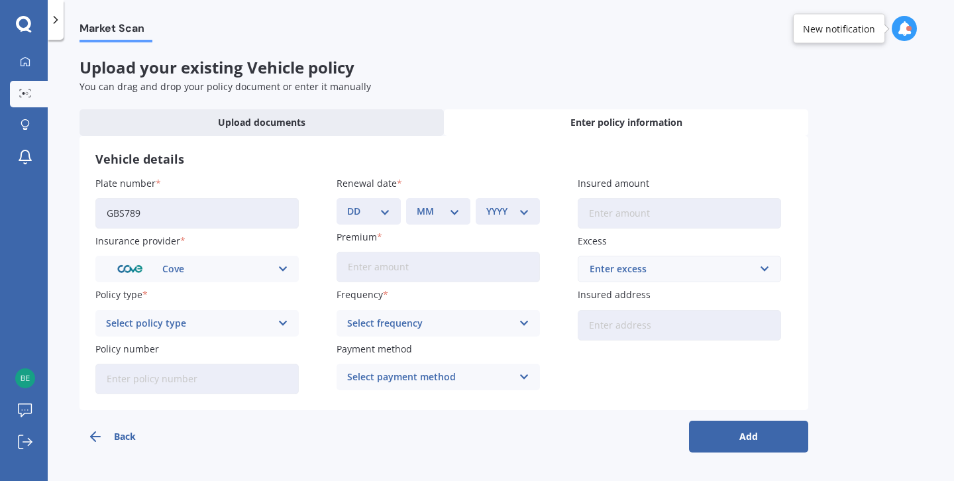
click at [223, 379] on input "Policy number" at bounding box center [196, 379] width 203 height 30
type input "MV-0231771"
click at [395, 209] on div "DD 01 02 03 04 05 06 07 08 09 10 11 12 13 14 15 16 17 18 19 20 21 22 23 24 25 2…" at bounding box center [369, 211] width 64 height 27
click at [385, 210] on select "DD 01 02 03 04 05 06 07 08 09 10 11 12 13 14 15 16 17 18 19 20 21 22 23 24 25 2…" at bounding box center [368, 211] width 43 height 15
click at [384, 209] on select "DD 01 02 03 04 05 06 07 08 09 10 11 12 13 14 15 16 17 18 19 20 21 22 23 24 25 2…" at bounding box center [368, 211] width 43 height 15
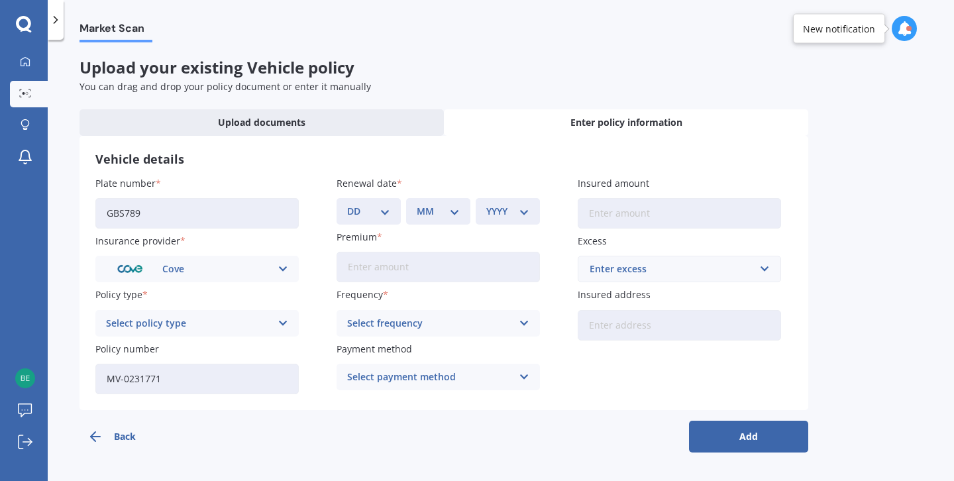
click at [439, 276] on input "Premium" at bounding box center [438, 267] width 203 height 30
click at [27, 93] on circle at bounding box center [27, 93] width 3 height 3
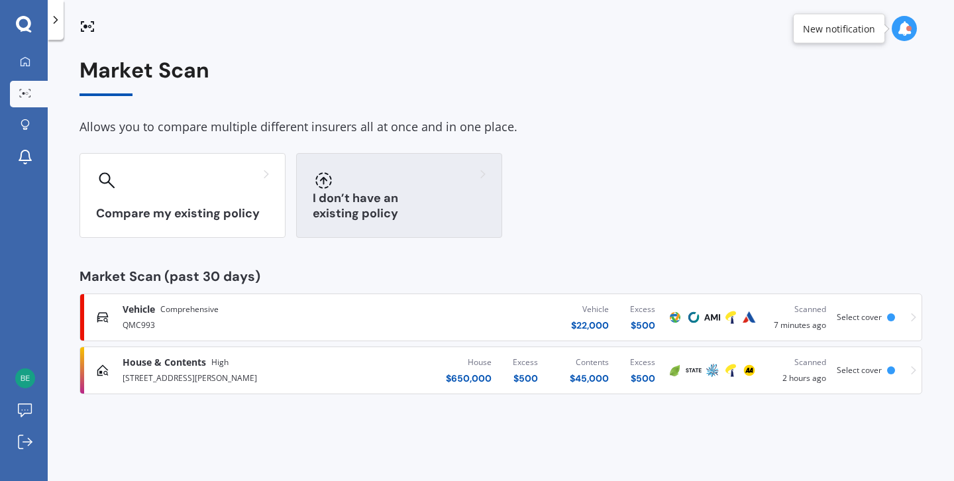
click at [381, 227] on div "I don’t have an existing policy" at bounding box center [399, 195] width 206 height 85
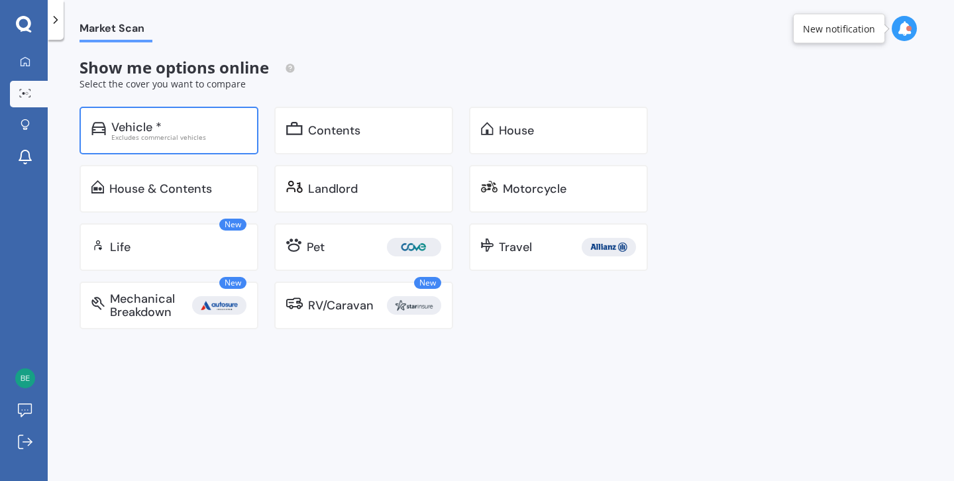
click at [183, 129] on div "Vehicle *" at bounding box center [178, 127] width 135 height 13
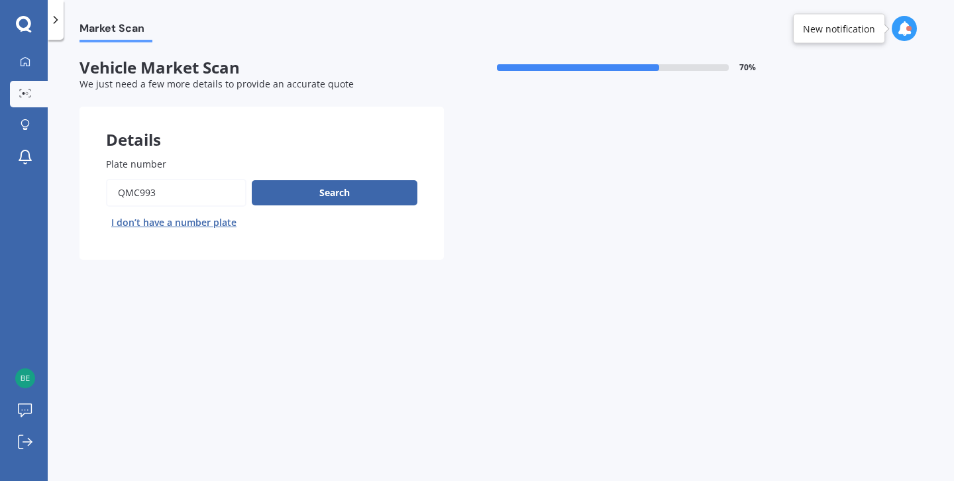
drag, startPoint x: 228, startPoint y: 192, endPoint x: 45, endPoint y: 178, distance: 183.4
click at [45, 178] on div "My Dashboard Market Scan Explore insurance Notifications [PERSON_NAME] Submit f…" at bounding box center [477, 240] width 954 height 481
type input "GBS789"
click at [291, 192] on button "Search" at bounding box center [335, 192] width 166 height 25
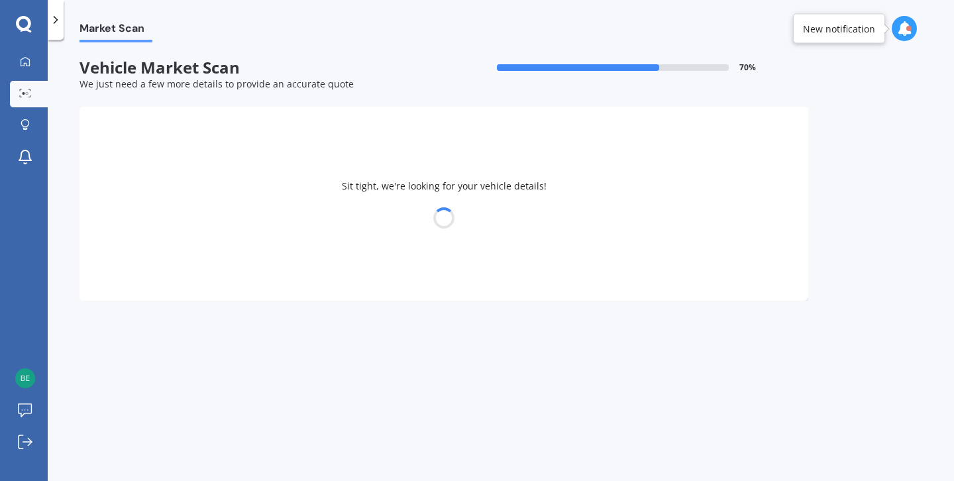
select select "ISUZU"
select select "D-MAX"
select select "09"
select select "08"
select select "1999"
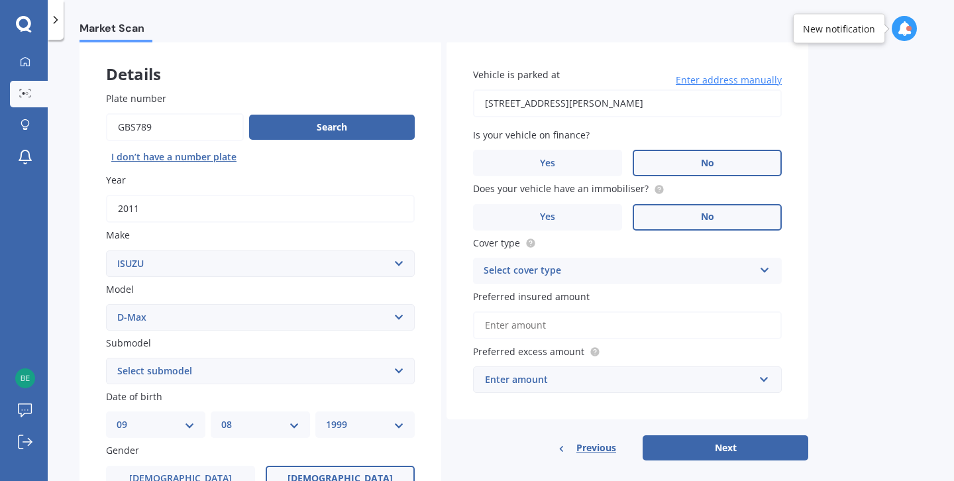
scroll to position [80, 0]
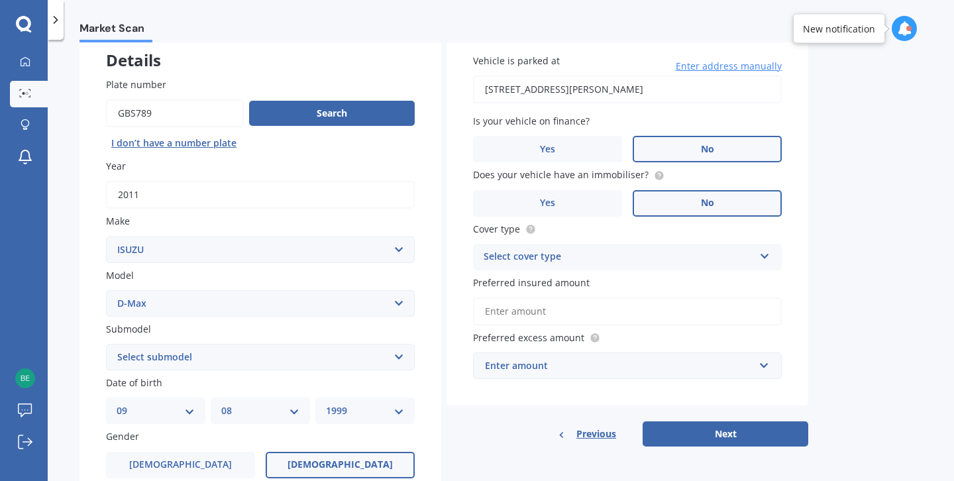
click at [259, 351] on select "Select submodel (All Other) LS LS-M DOUBLE CAB 4WD LX 4WD" at bounding box center [260, 357] width 309 height 27
select select "LS"
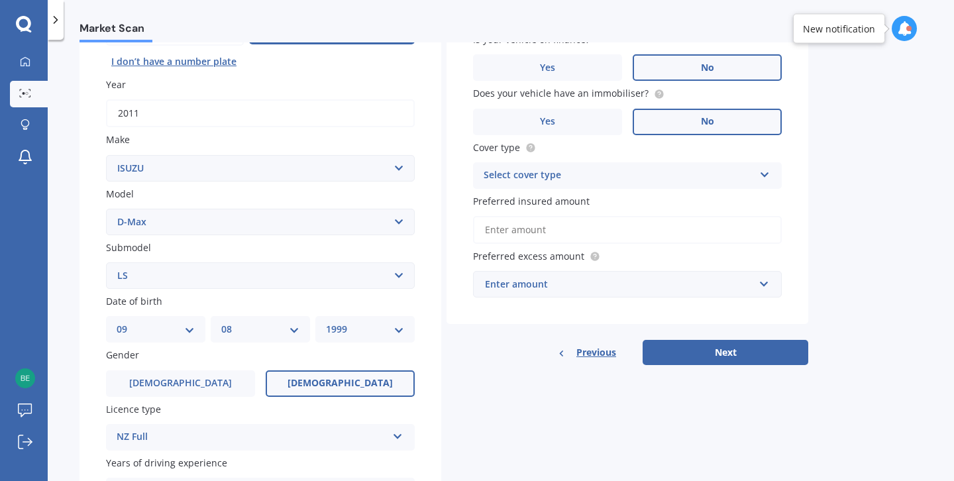
scroll to position [162, 0]
click at [186, 336] on div "DD 01 02 03 04 05 06 07 08 09 10 11 12 13 14 15 16 17 18 19 20 21 22 23 24 25 2…" at bounding box center [155, 328] width 99 height 27
click at [158, 333] on select "DD 01 02 03 04 05 06 07 08 09 10 11 12 13 14 15 16 17 18 19 20 21 22 23 24 25 2…" at bounding box center [156, 328] width 78 height 15
select select "21"
click at [252, 327] on select "MM 01 02 03 04 05 06 07 08 09 10 11 12" at bounding box center [260, 328] width 78 height 15
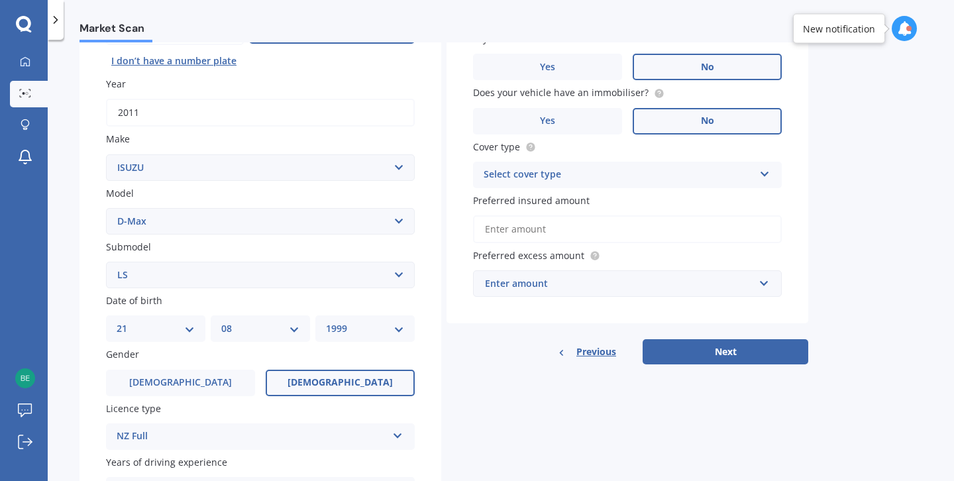
select select "04"
click at [333, 333] on select "YYYY 2025 2024 2023 2022 2021 2020 2019 2018 2017 2016 2015 2014 2013 2012 2011…" at bounding box center [365, 328] width 78 height 15
select select "2000"
click at [238, 376] on label "[DEMOGRAPHIC_DATA]" at bounding box center [180, 383] width 149 height 27
click at [0, 0] on input "[DEMOGRAPHIC_DATA]" at bounding box center [0, 0] width 0 height 0
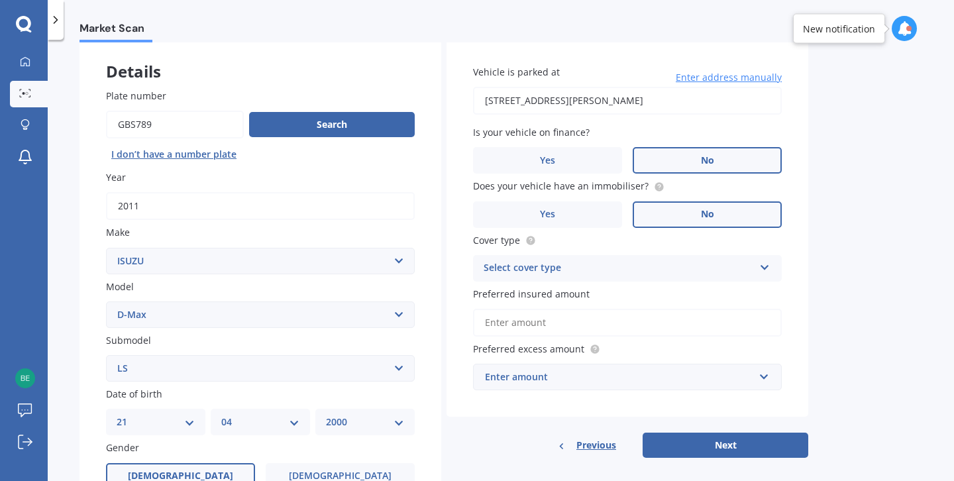
scroll to position [58, 0]
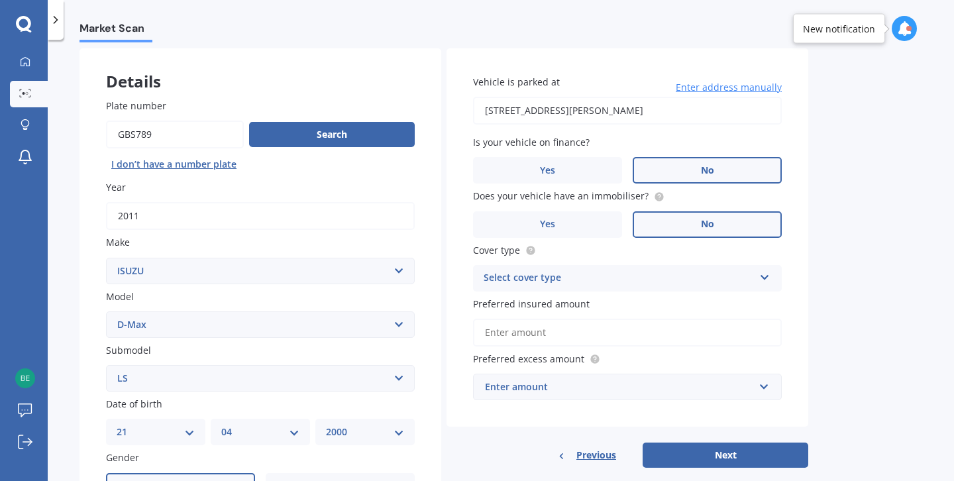
click at [726, 284] on div "Select cover type" at bounding box center [619, 278] width 270 height 16
click at [726, 284] on div "Comprehensive" at bounding box center [619, 278] width 270 height 16
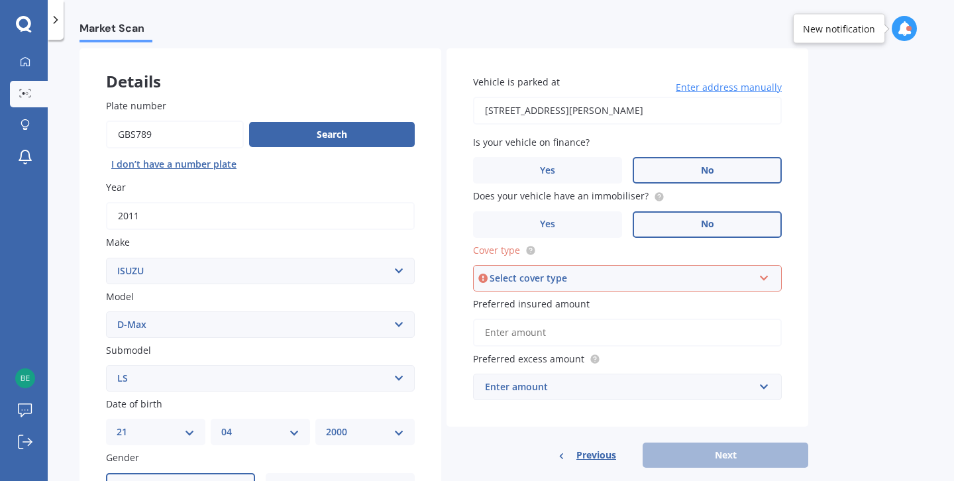
click at [726, 284] on div "Select cover type" at bounding box center [622, 278] width 264 height 15
click at [700, 303] on div "Comprehensive" at bounding box center [627, 304] width 306 height 24
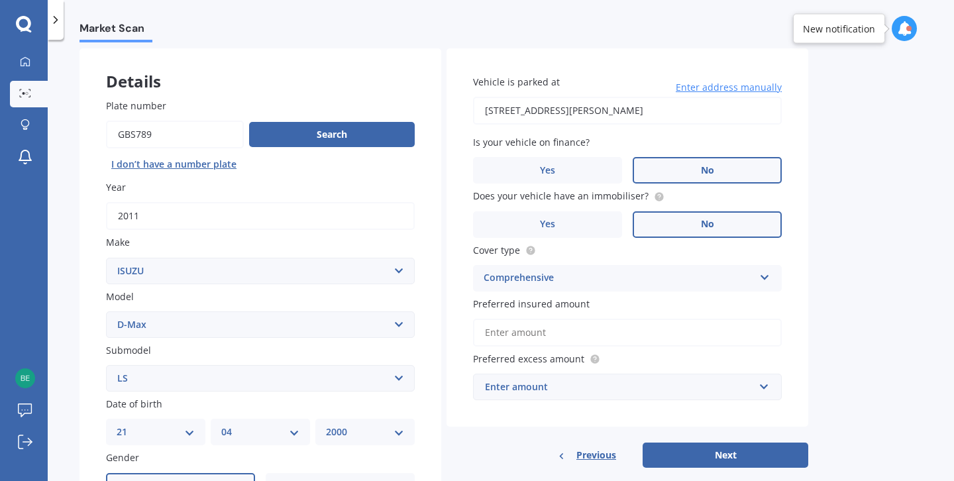
click at [685, 327] on input "Preferred insured amount" at bounding box center [627, 333] width 309 height 28
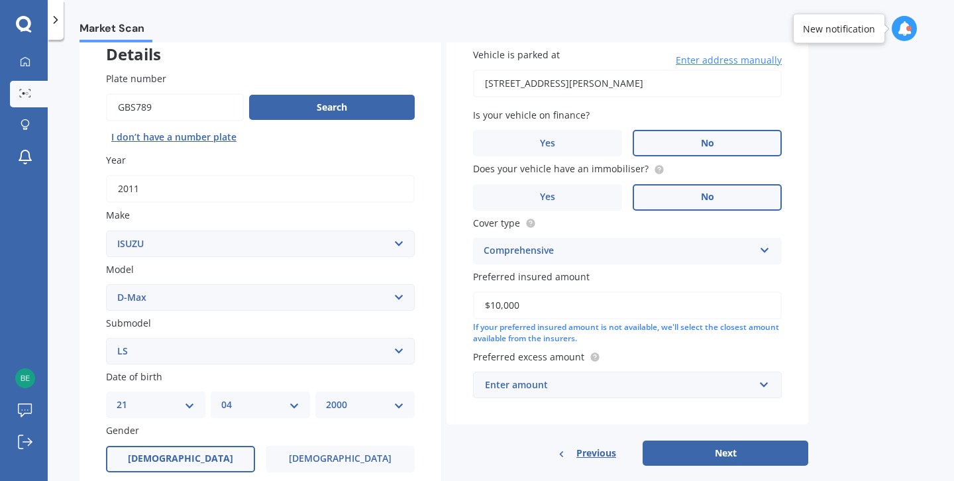
scroll to position [93, 0]
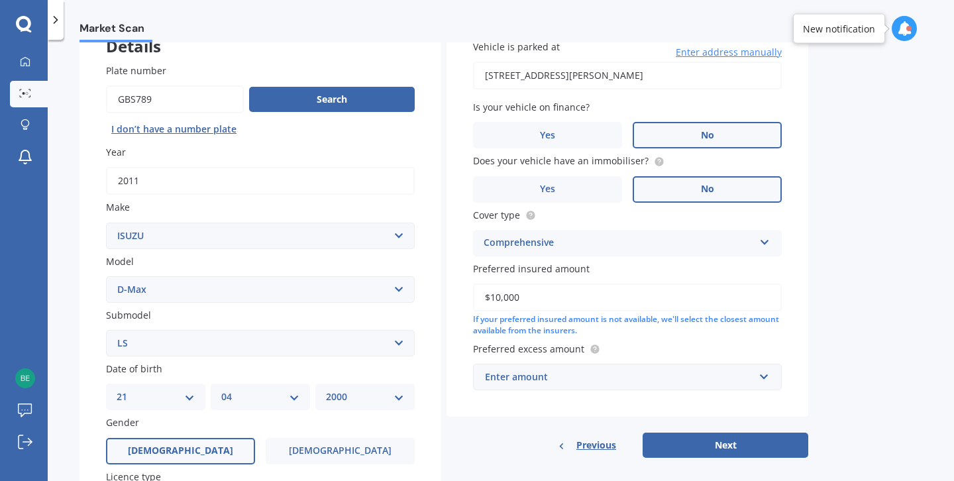
type input "$10,000"
click at [685, 376] on div "Enter amount" at bounding box center [619, 377] width 269 height 15
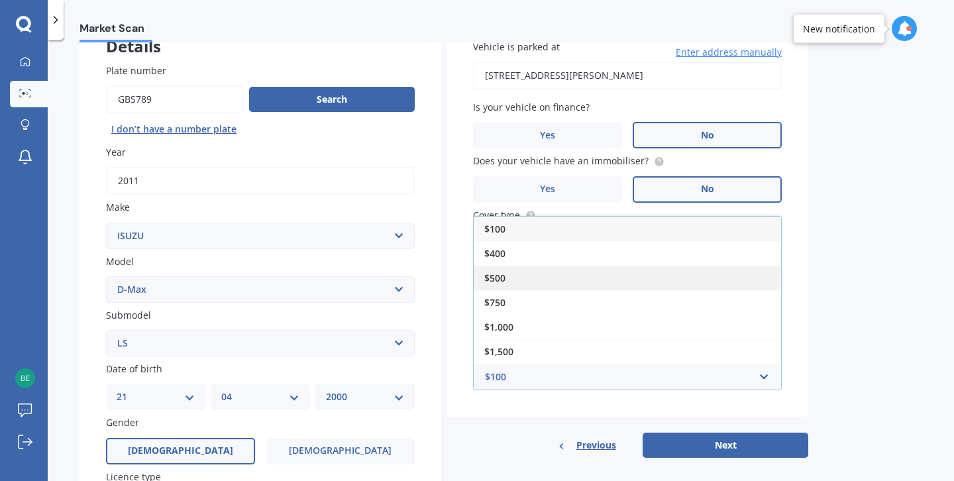
click at [641, 285] on div "$500" at bounding box center [627, 278] width 307 height 25
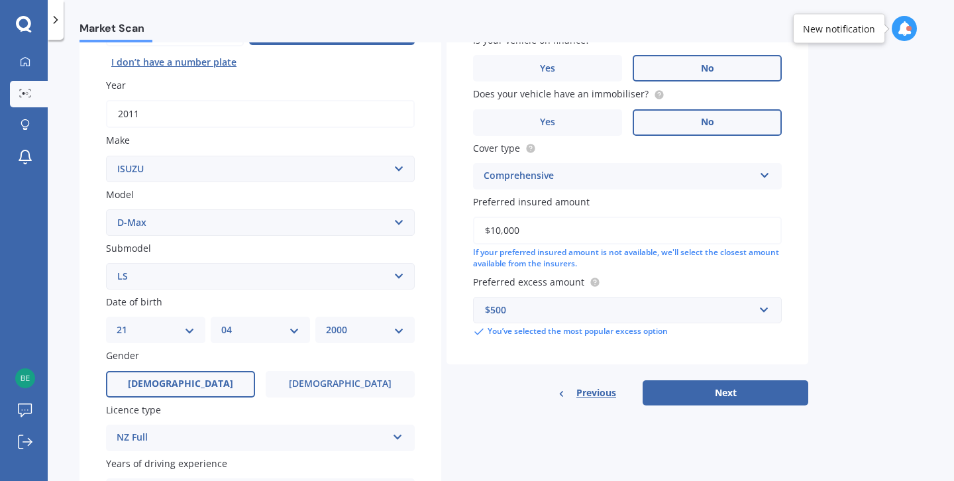
scroll to position [172, 0]
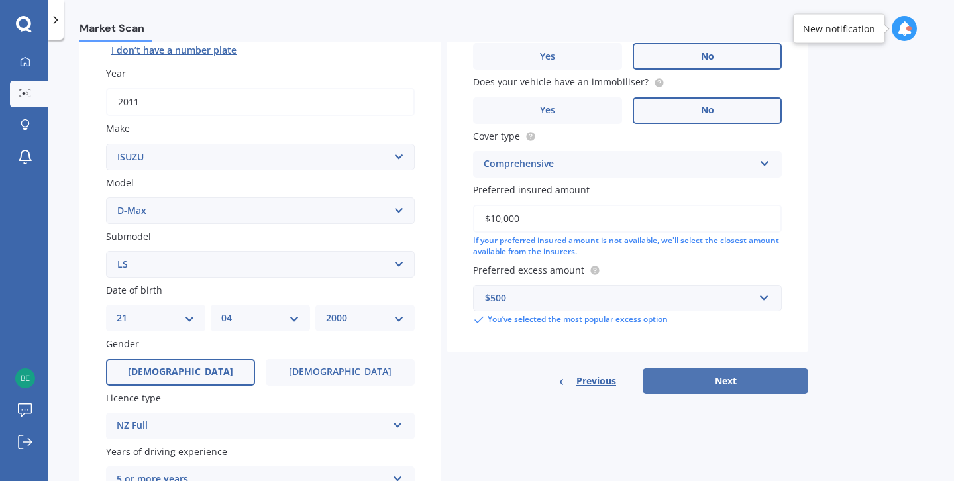
click at [740, 382] on button "Next" at bounding box center [726, 380] width 166 height 25
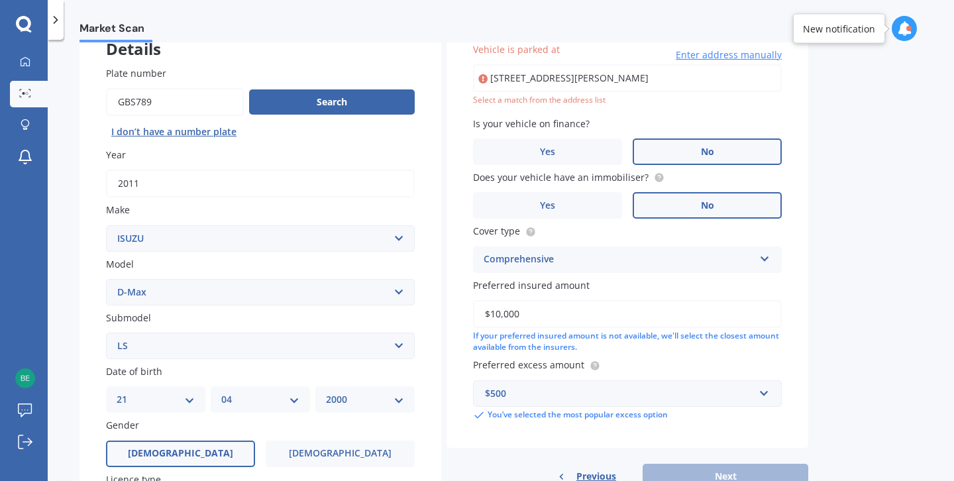
scroll to position [91, 0]
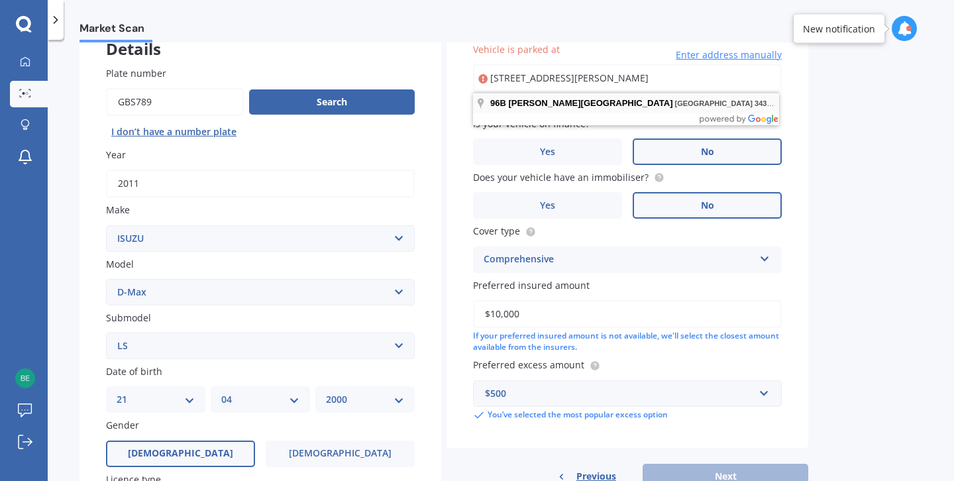
type input "[STREET_ADDRESS][PERSON_NAME]"
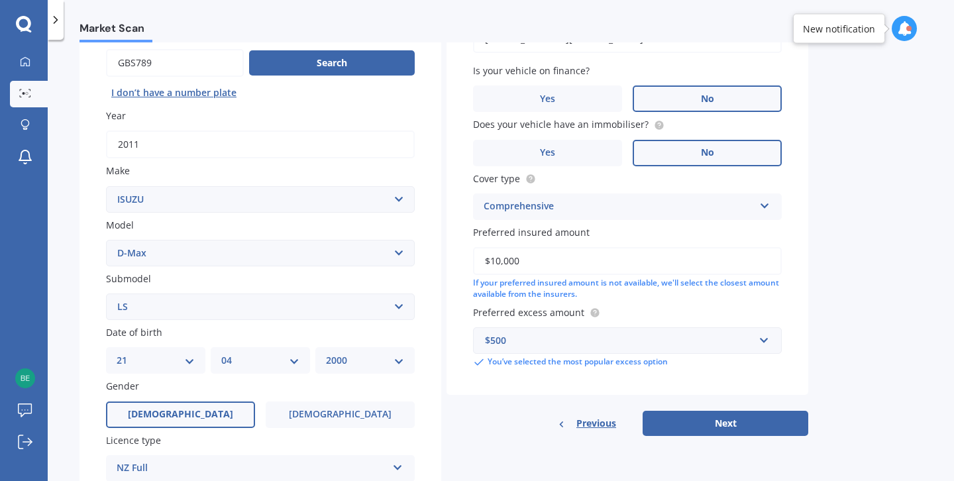
scroll to position [299, 0]
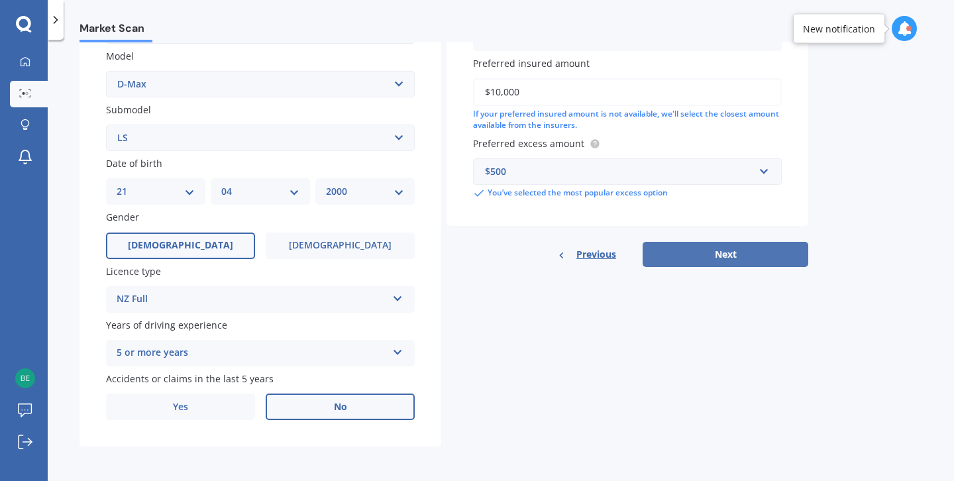
click at [694, 258] on button "Next" at bounding box center [726, 254] width 166 height 25
select select "21"
select select "04"
select select "2000"
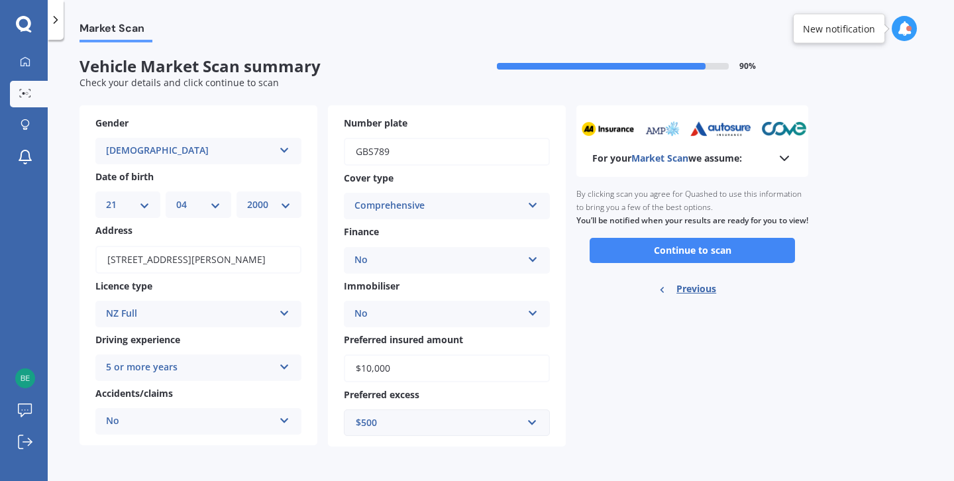
scroll to position [0, 0]
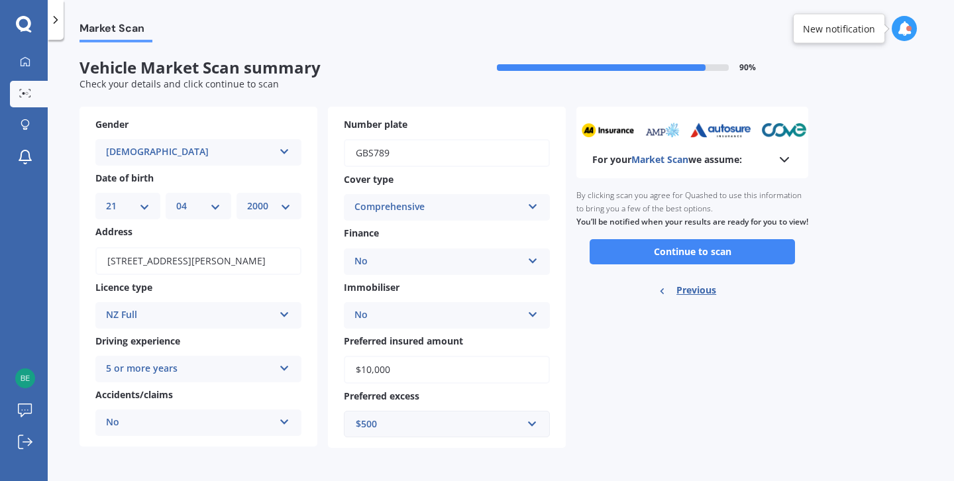
click at [694, 258] on button "Continue to scan" at bounding box center [692, 251] width 205 height 25
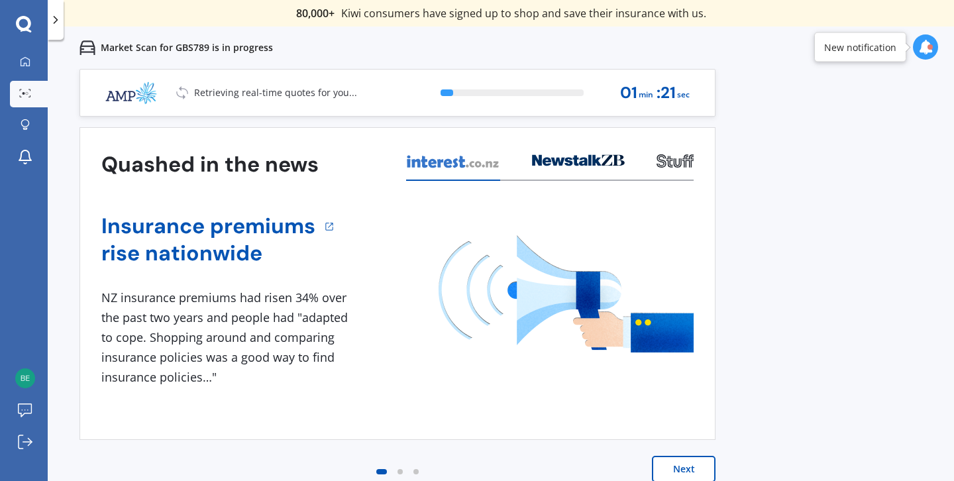
click at [614, 188] on div "Insurance premiums rise nationwide 1 NZ insurance premiums had risen 34% over t…" at bounding box center [397, 297] width 592 height 233
click at [611, 178] on div at bounding box center [578, 165] width 93 height 32
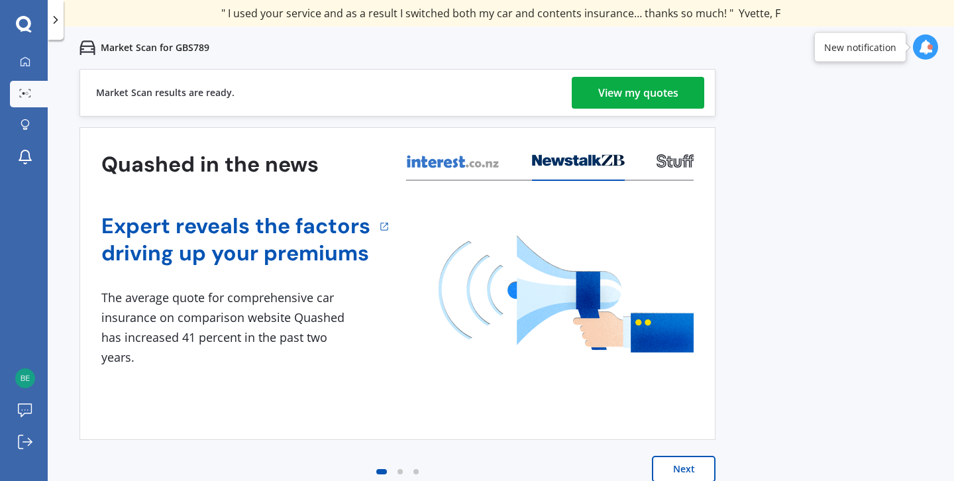
click at [611, 178] on div at bounding box center [578, 165] width 93 height 32
click at [635, 107] on div "View my quotes" at bounding box center [638, 93] width 80 height 32
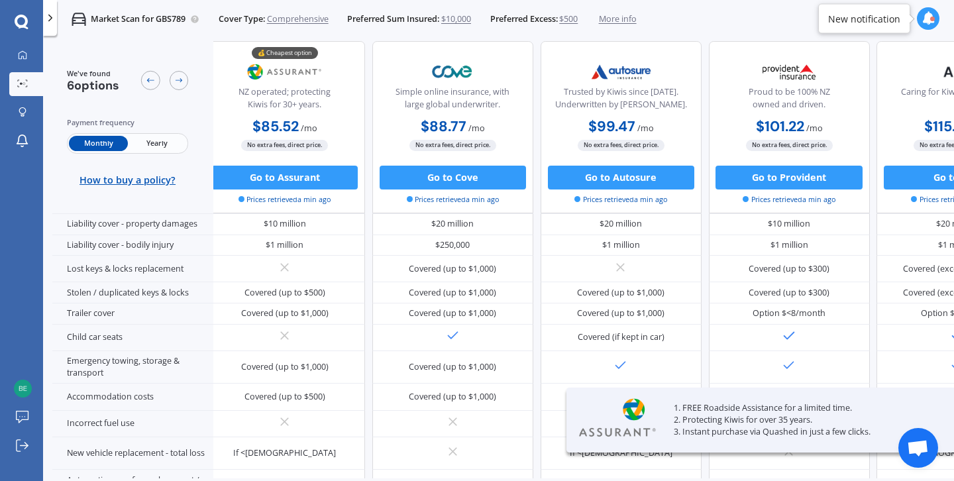
scroll to position [230, 9]
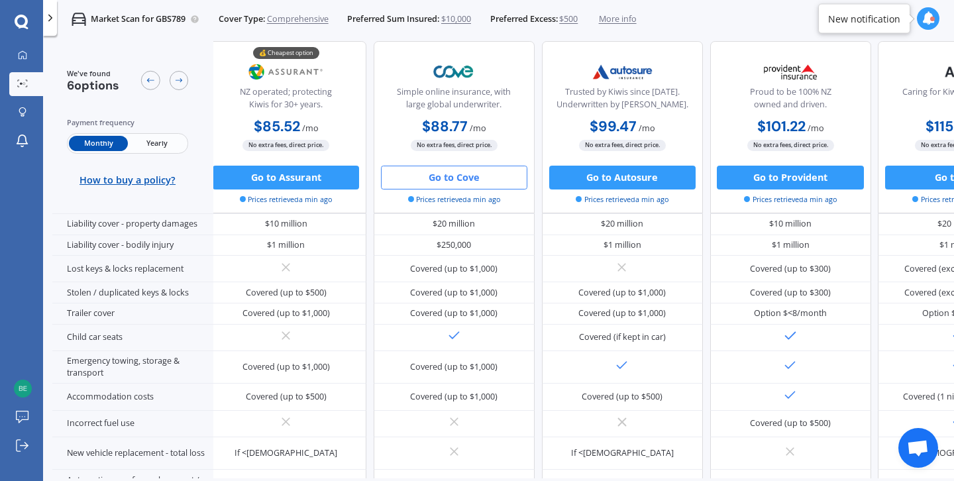
click at [474, 168] on button "Go to Cove" at bounding box center [454, 177] width 146 height 24
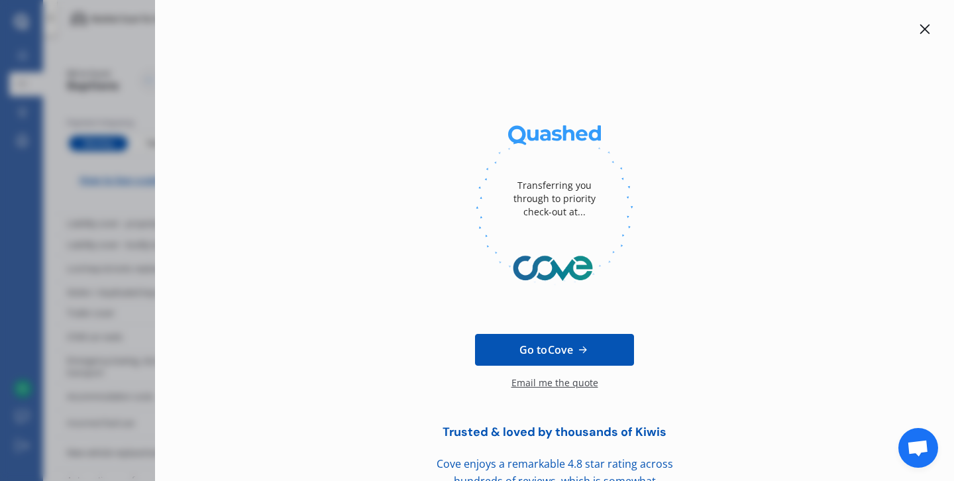
click at [920, 27] on icon at bounding box center [925, 29] width 11 height 11
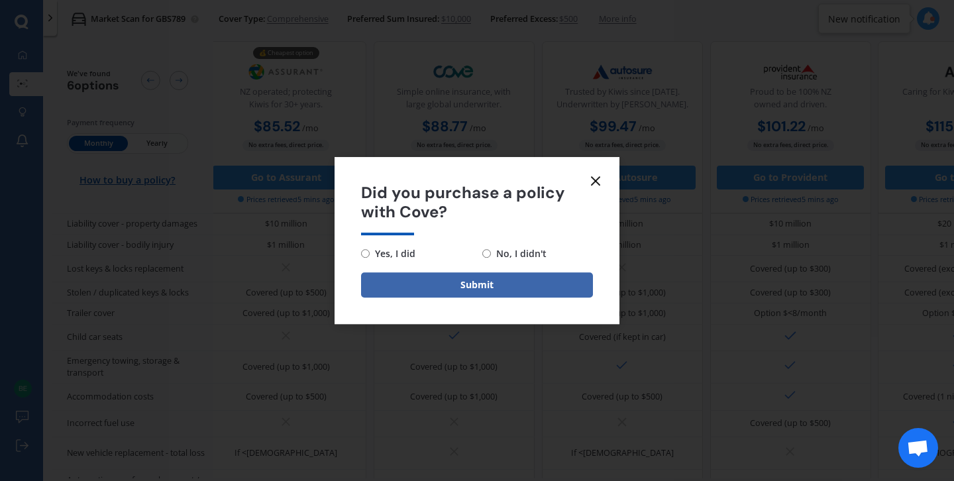
click at [536, 257] on span "No, I didn't" at bounding box center [519, 254] width 56 height 16
click at [491, 257] on input "No, I didn't" at bounding box center [486, 253] width 9 height 9
radio input "true"
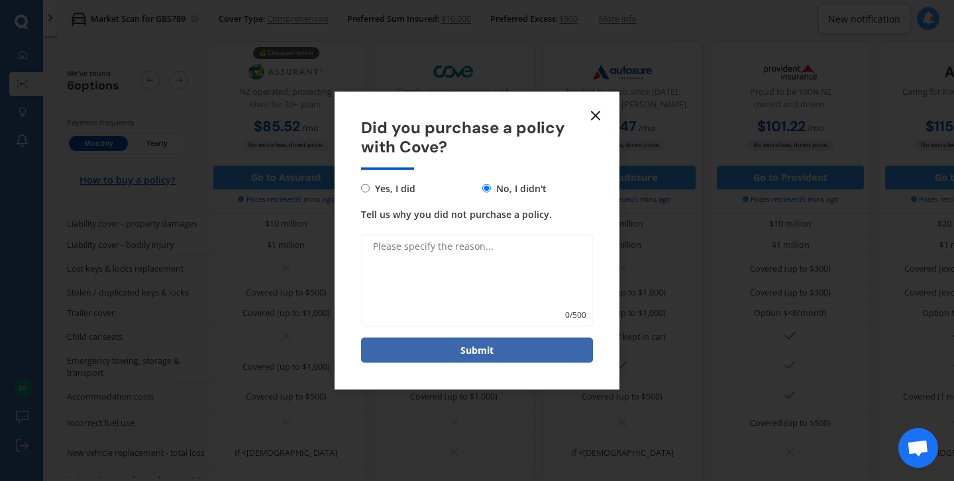
click at [602, 119] on icon at bounding box center [596, 116] width 16 height 16
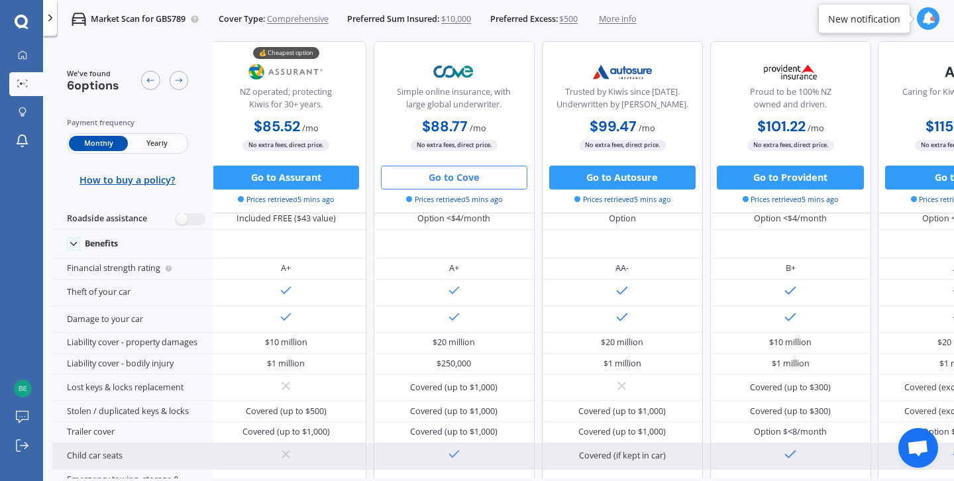
scroll to position [0, 9]
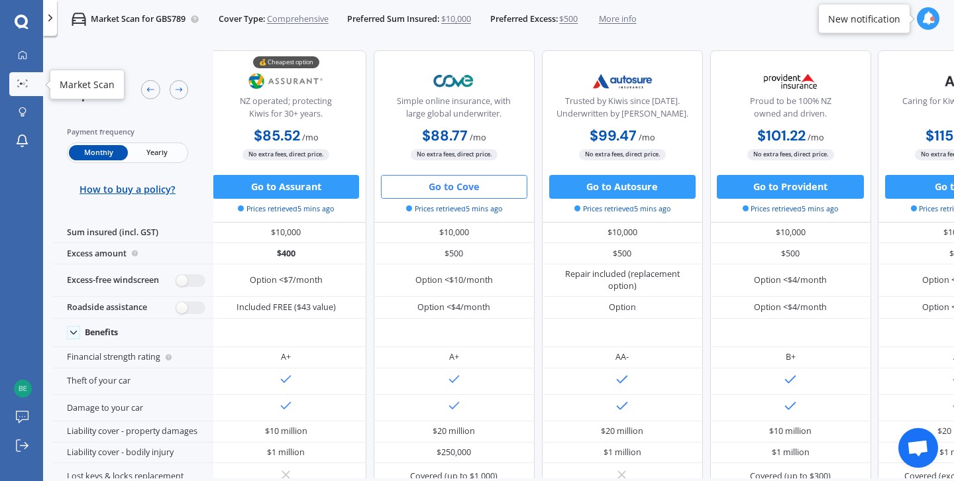
click at [20, 89] on div at bounding box center [23, 84] width 18 height 9
click at [20, 87] on icon at bounding box center [22, 84] width 11 height 8
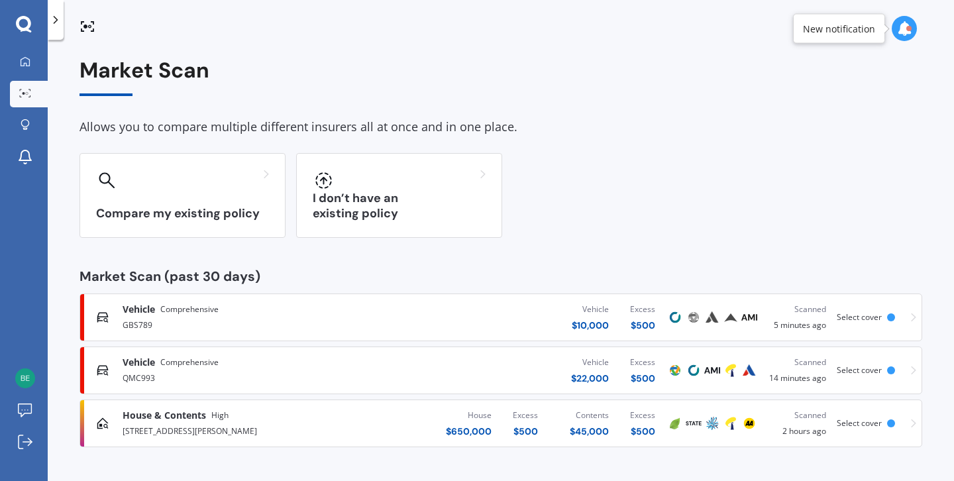
click at [914, 318] on icon at bounding box center [913, 317] width 5 height 9
